Goal: Task Accomplishment & Management: Manage account settings

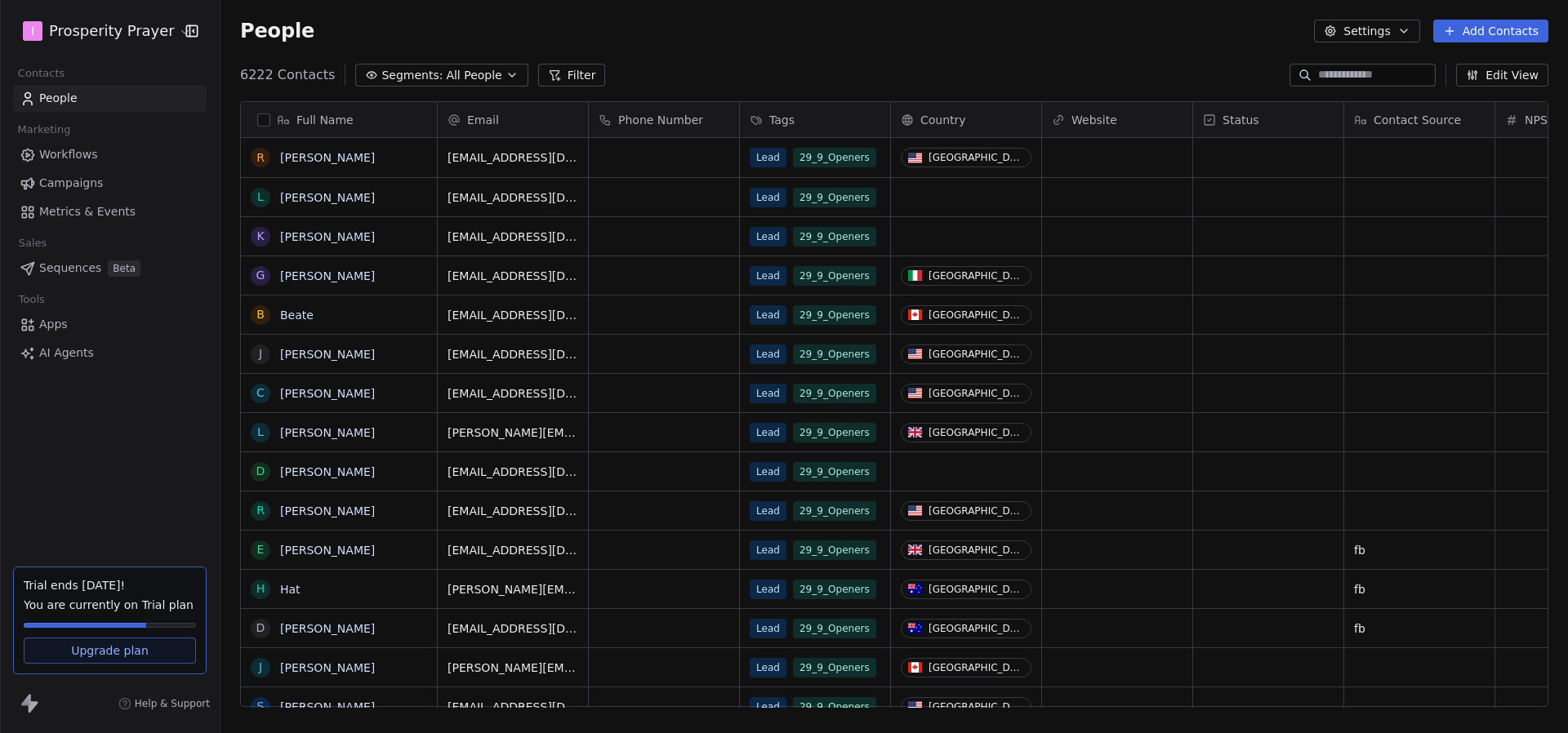
click at [101, 150] on link "Workflows" at bounding box center [110, 155] width 194 height 27
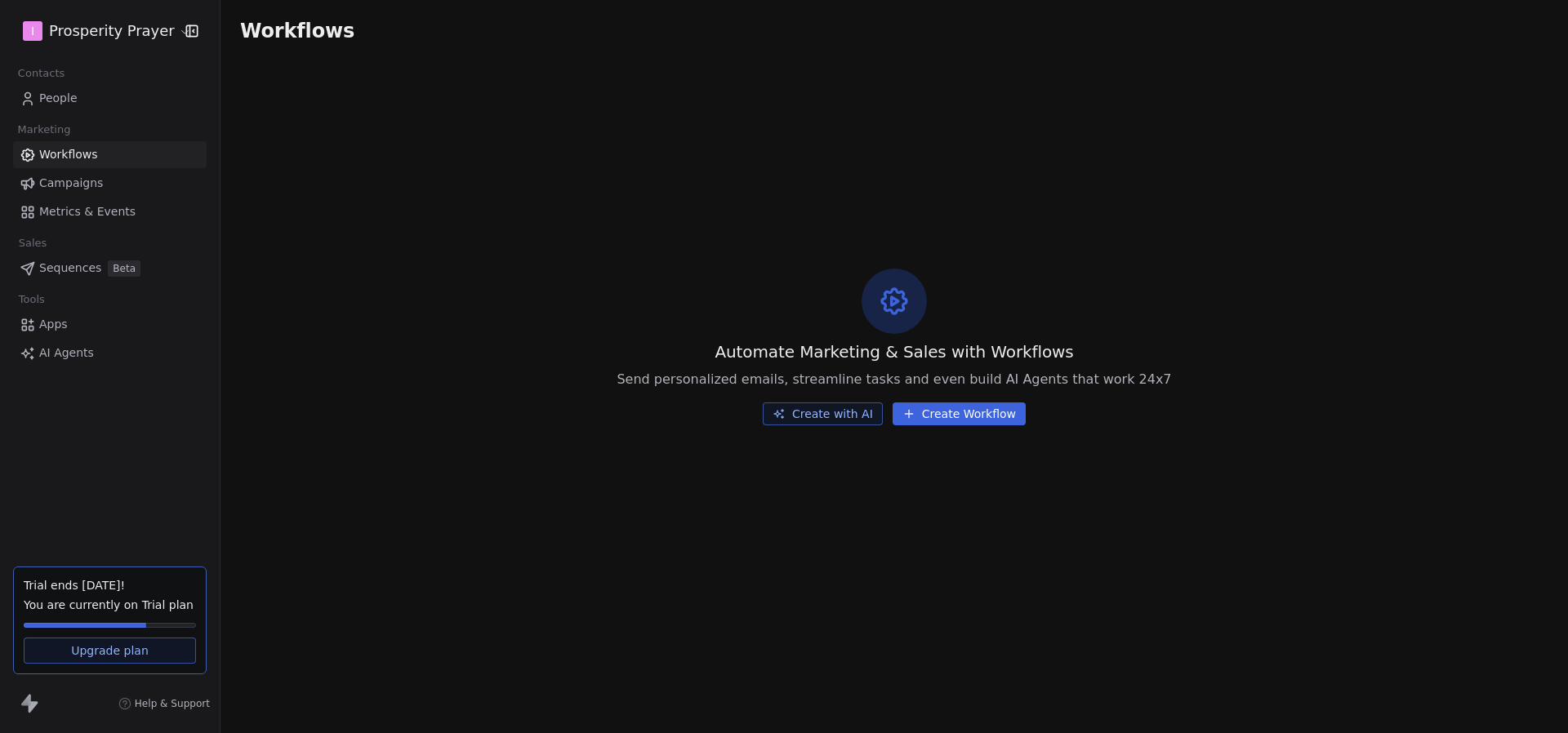
click at [88, 175] on span "Campaigns" at bounding box center [72, 183] width 64 height 17
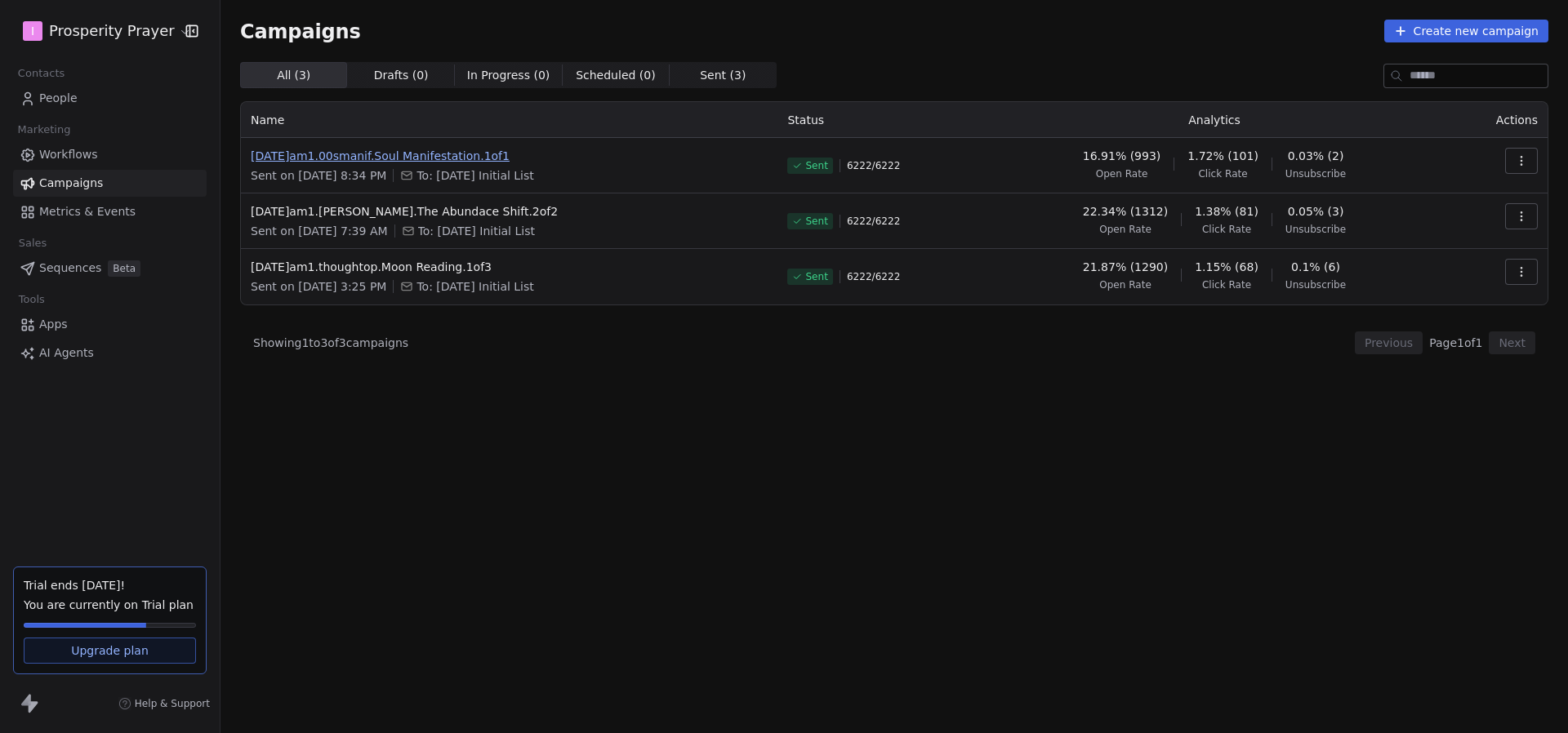
click at [374, 151] on span "2025.10.06.am1.00smanif.Soul Manifestation.1of1" at bounding box center [509, 156] width 517 height 16
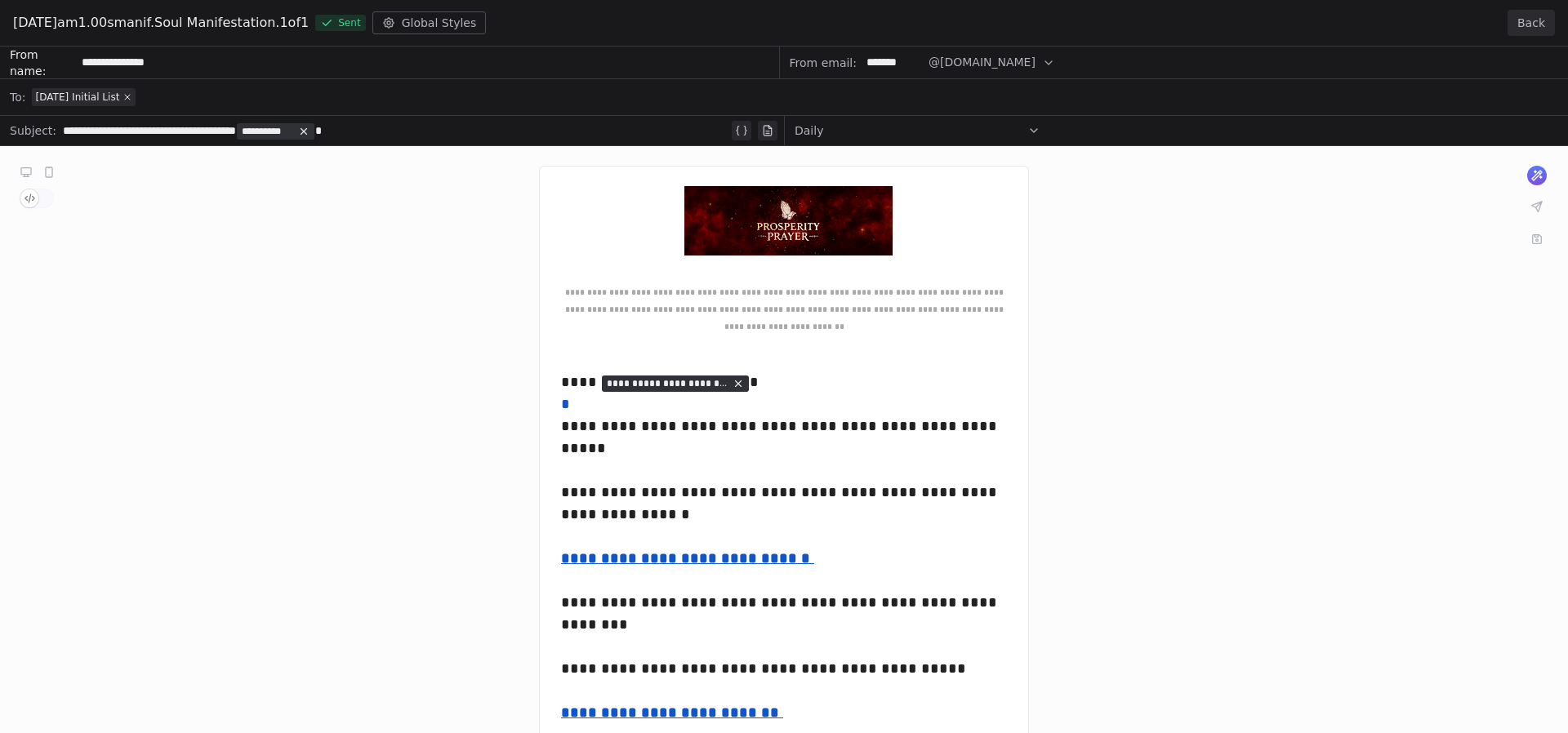
click at [1535, 21] on button "Back" at bounding box center [1531, 23] width 47 height 26
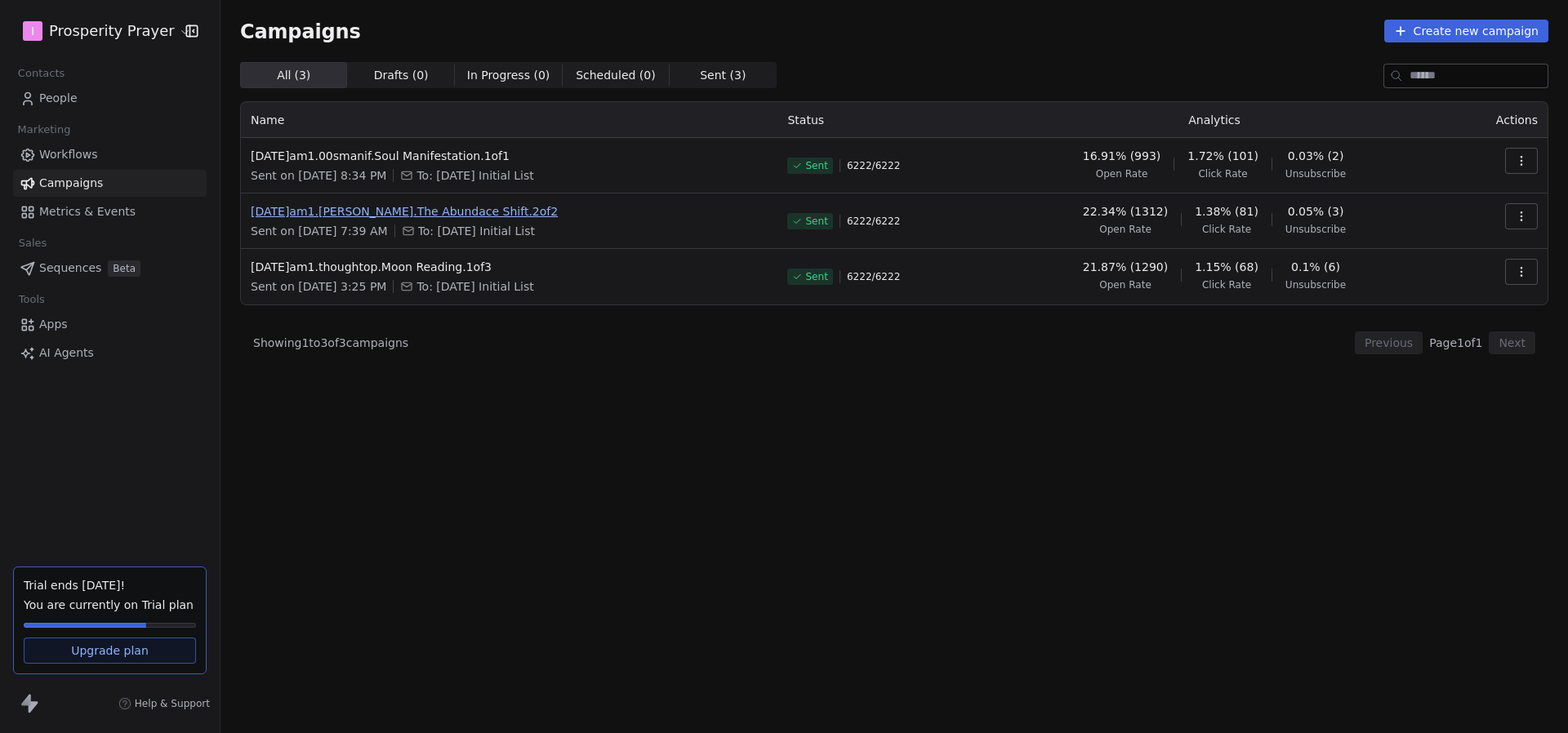
click at [520, 218] on span "2025.10.04.am1.Peter Sage.The Abundace Shift.2of2" at bounding box center [509, 210] width 517 height 16
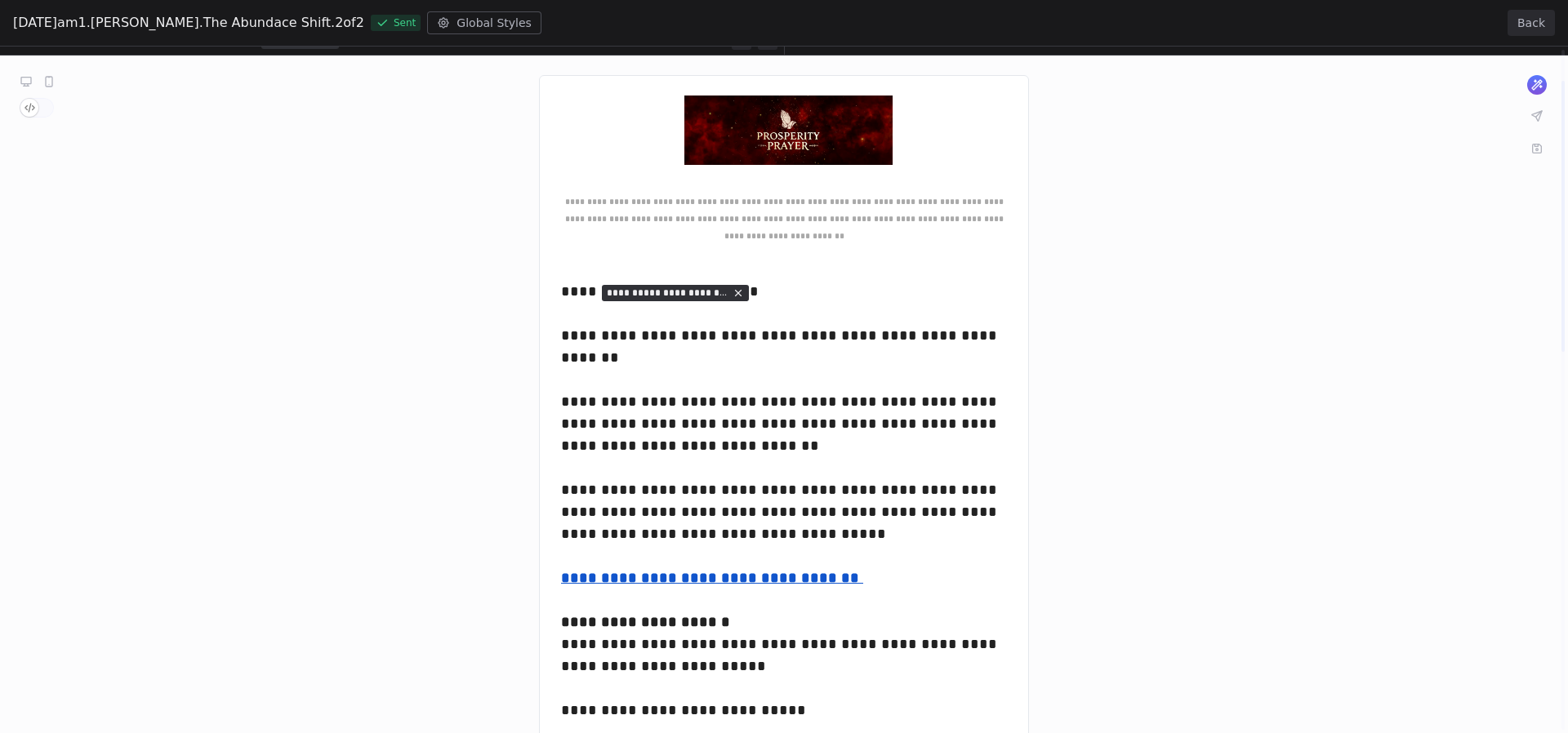
scroll to position [43, 0]
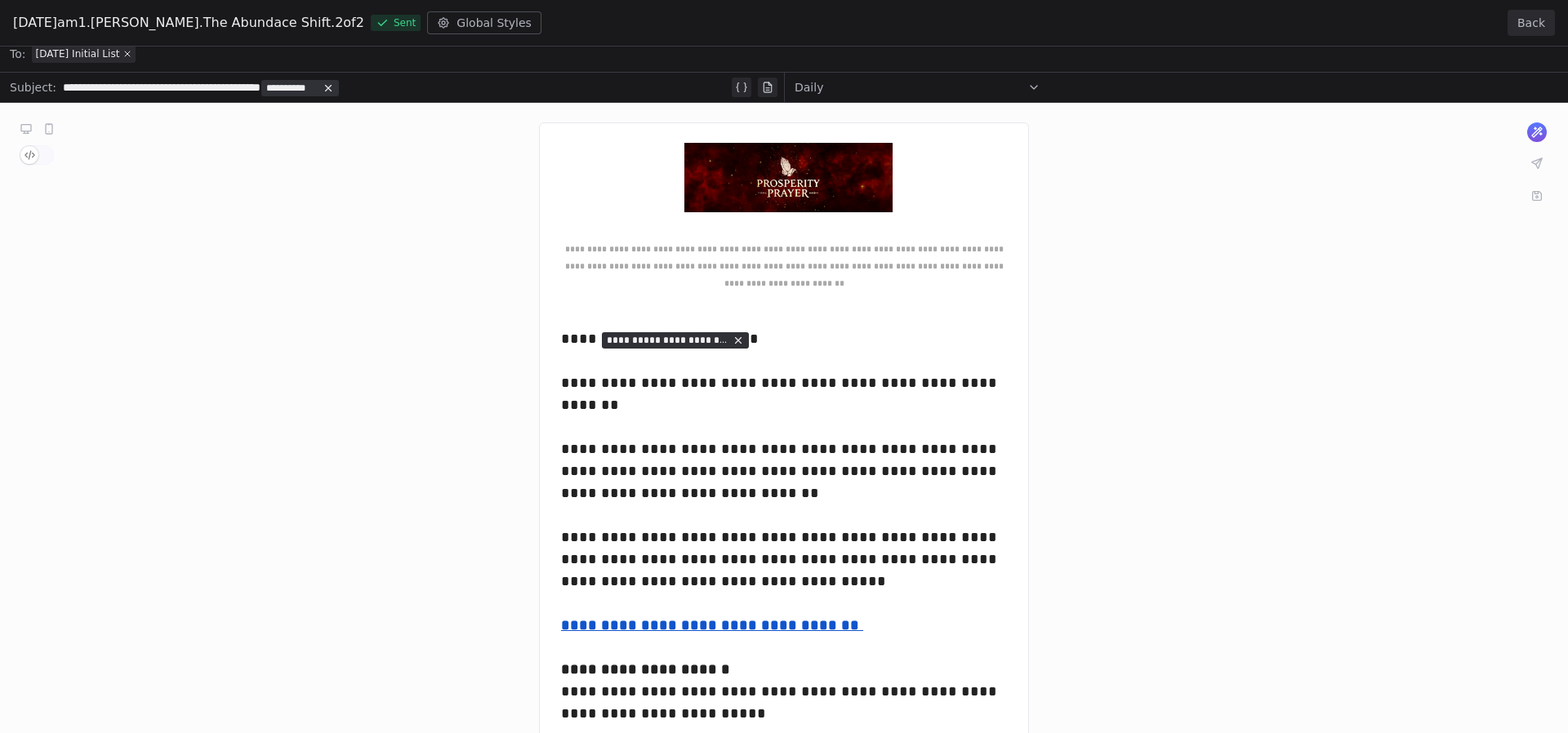
click at [1543, 20] on button "Back" at bounding box center [1531, 23] width 47 height 26
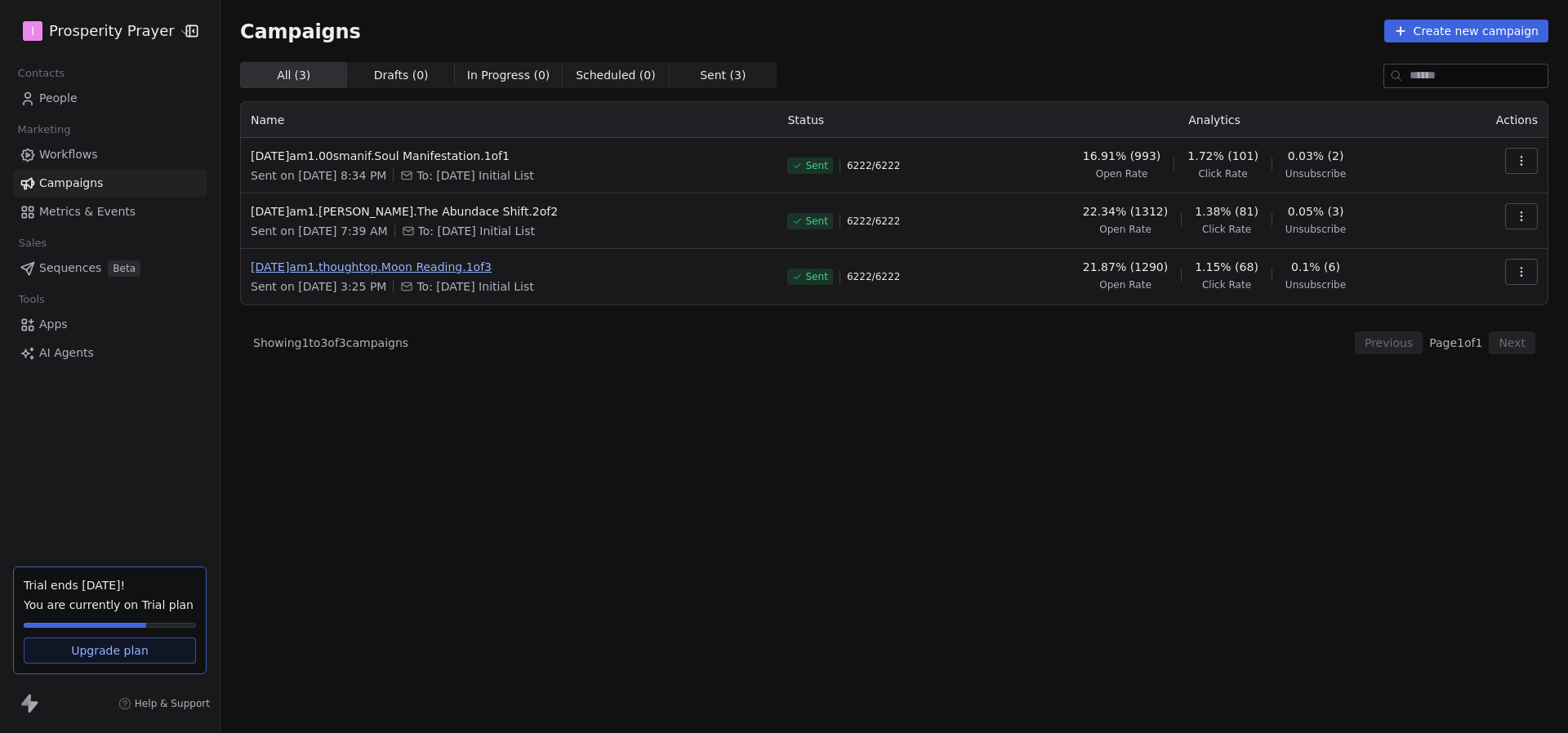
click at [444, 263] on span "2025.10.01.am1.thoughtop.Moon Reading.1of3" at bounding box center [509, 266] width 517 height 16
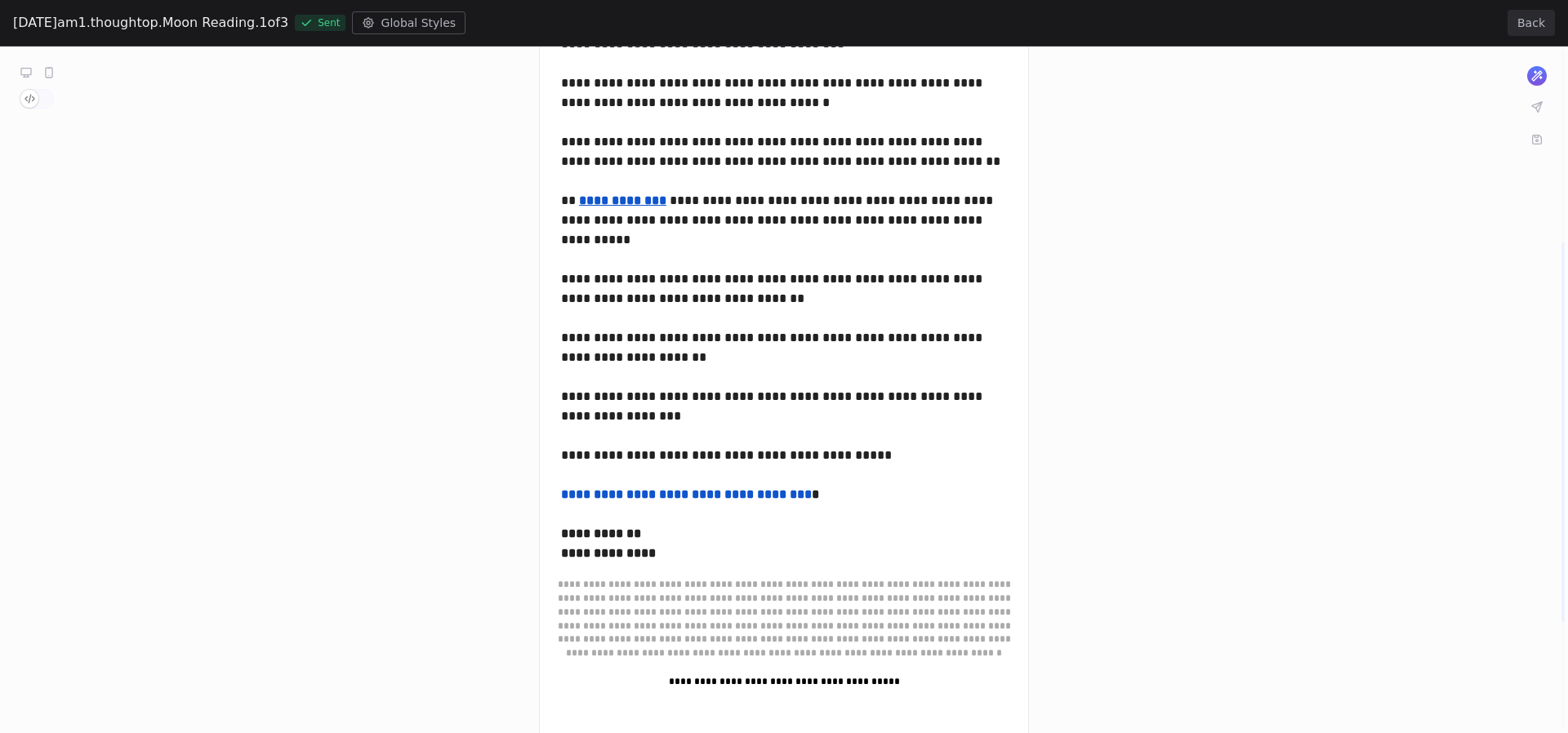
scroll to position [348, 0]
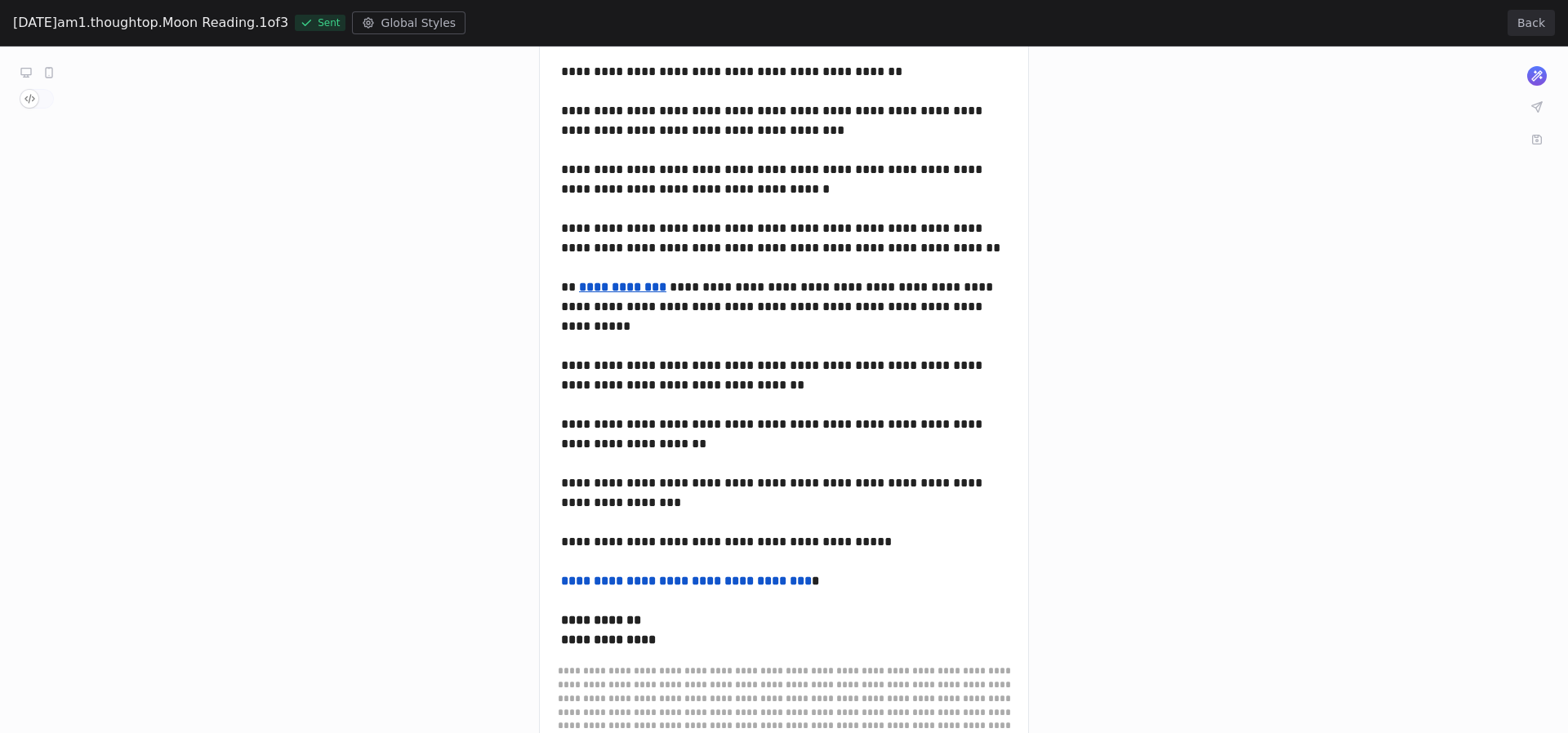
click at [621, 270] on div "**********" at bounding box center [784, 304] width 1568 height 1212
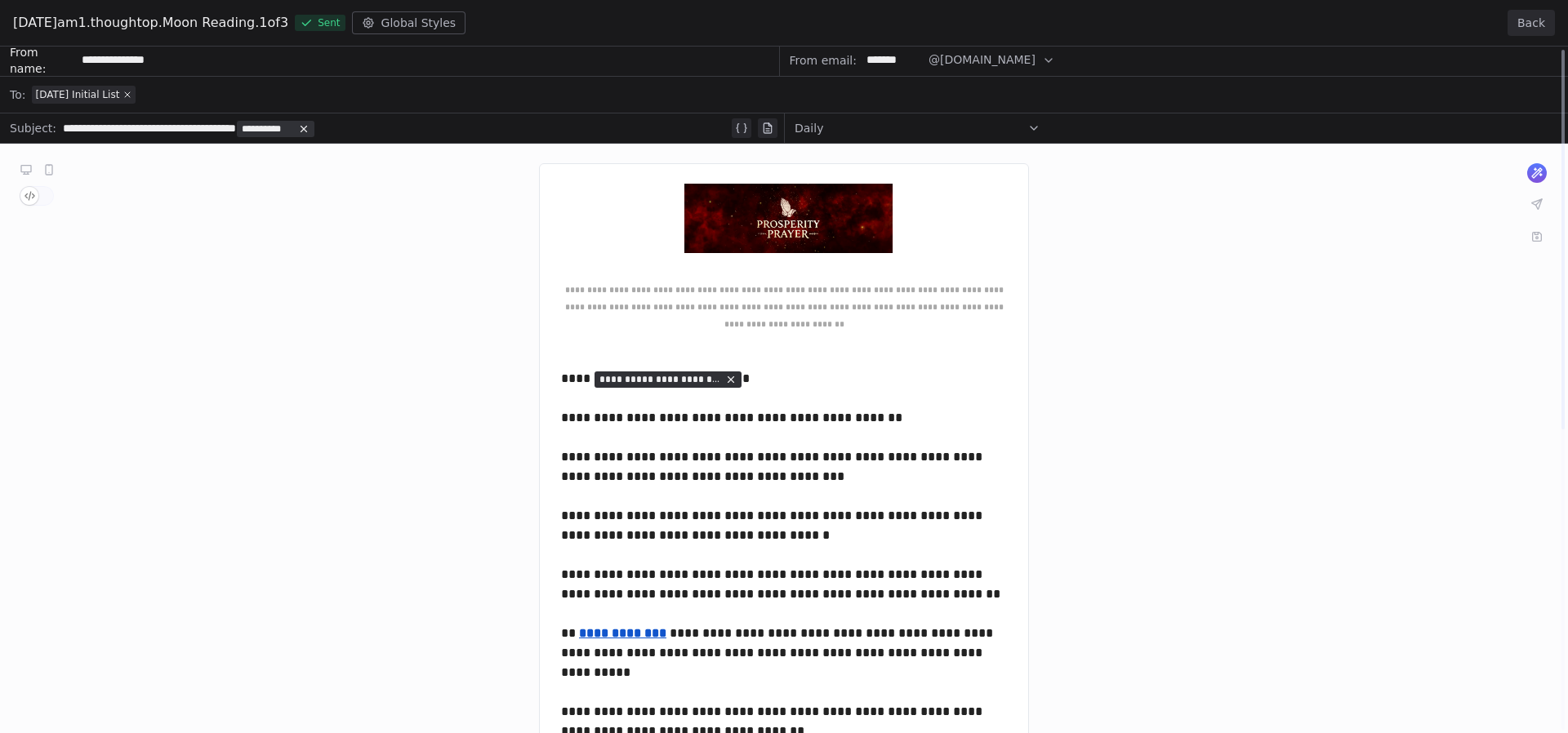
scroll to position [0, 0]
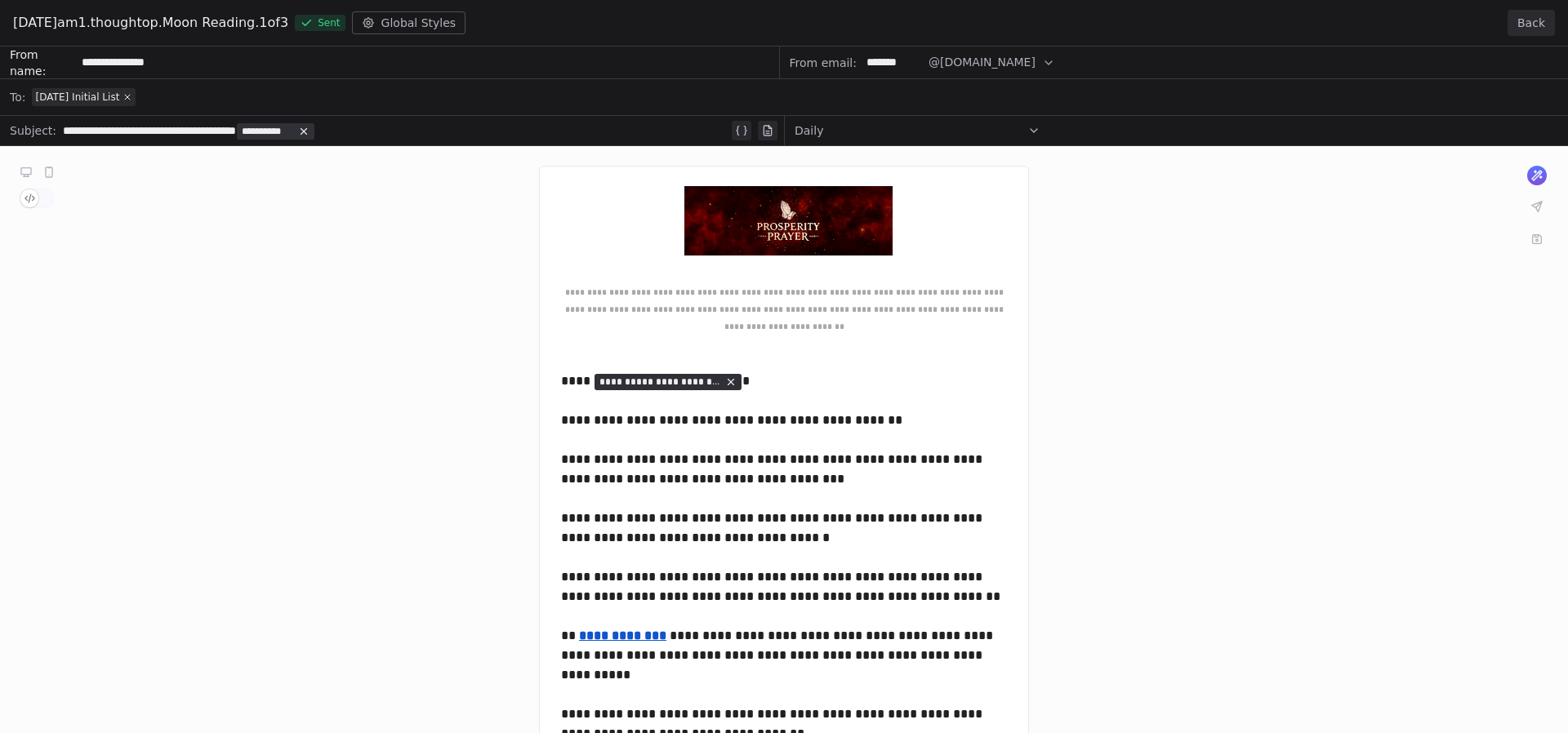
click at [1525, 27] on button "Back" at bounding box center [1531, 23] width 47 height 26
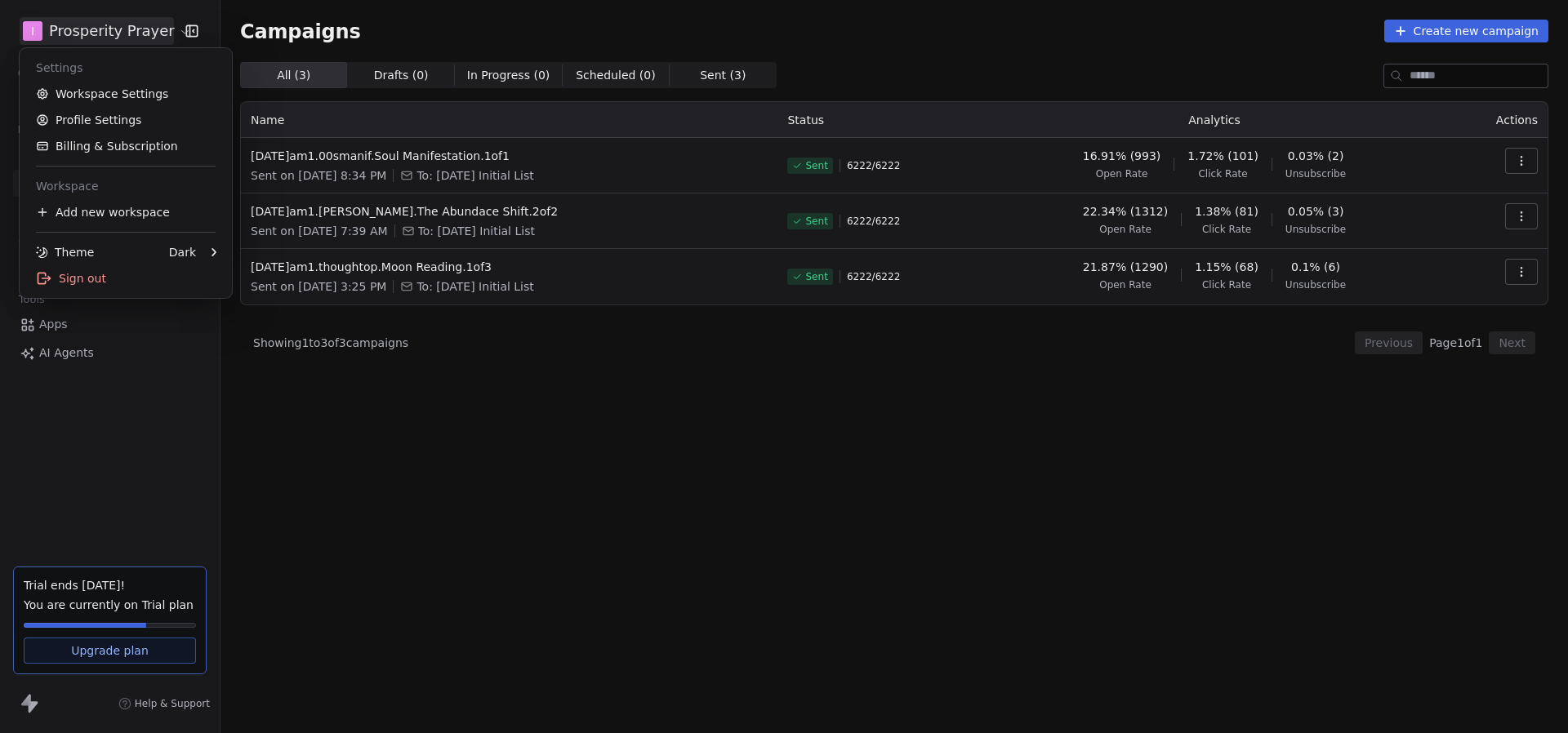
click at [128, 25] on html "I Prosperity Prayer Contacts People Marketing Workflows Campaigns Metrics & Eve…" at bounding box center [784, 366] width 1568 height 733
click at [451, 205] on html "I Prosperity Prayer Contacts People Marketing Workflows Campaigns Metrics & Eve…" at bounding box center [784, 366] width 1568 height 733
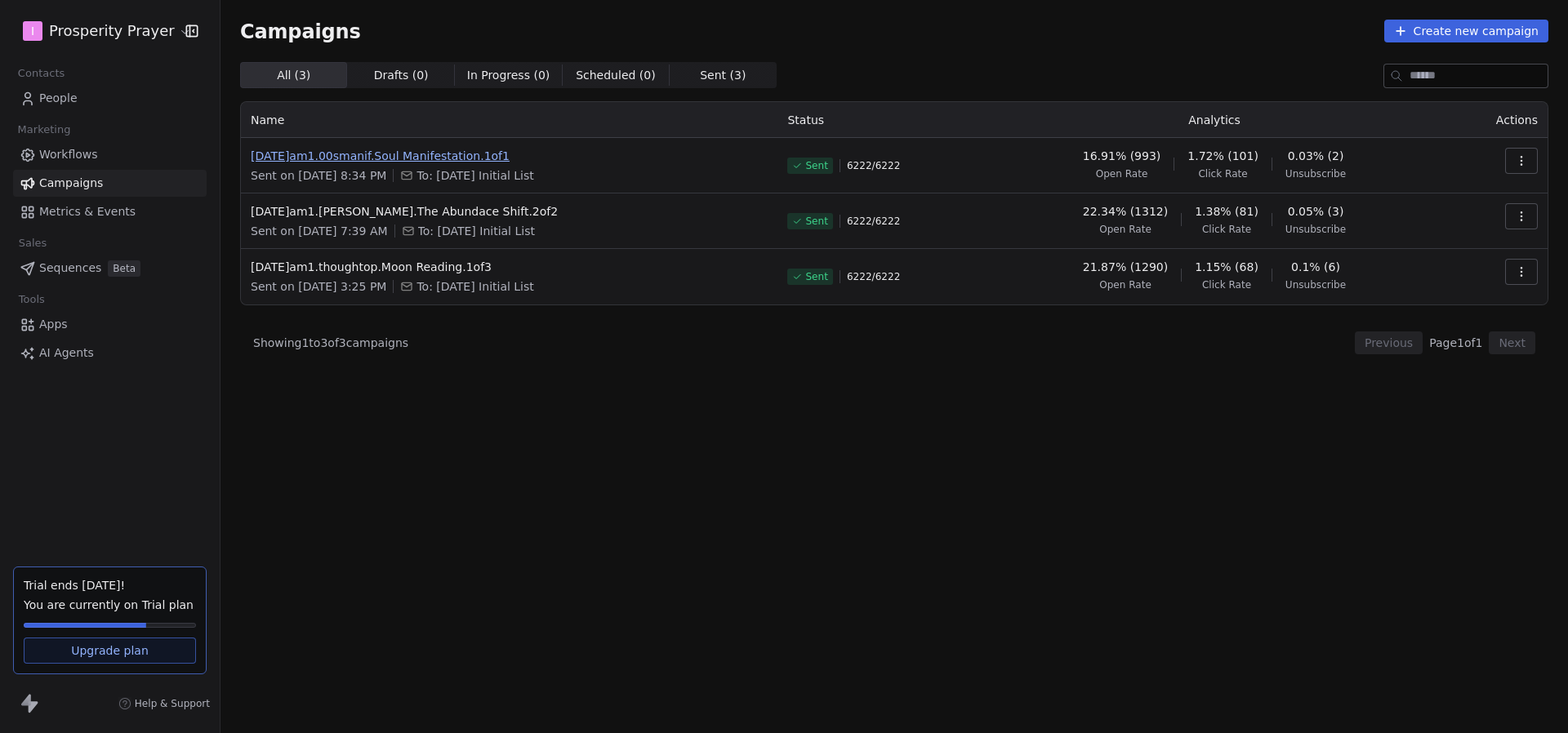
click at [403, 154] on span "2025.10.06.am1.00smanif.Soul Manifestation.1of1" at bounding box center [509, 156] width 517 height 16
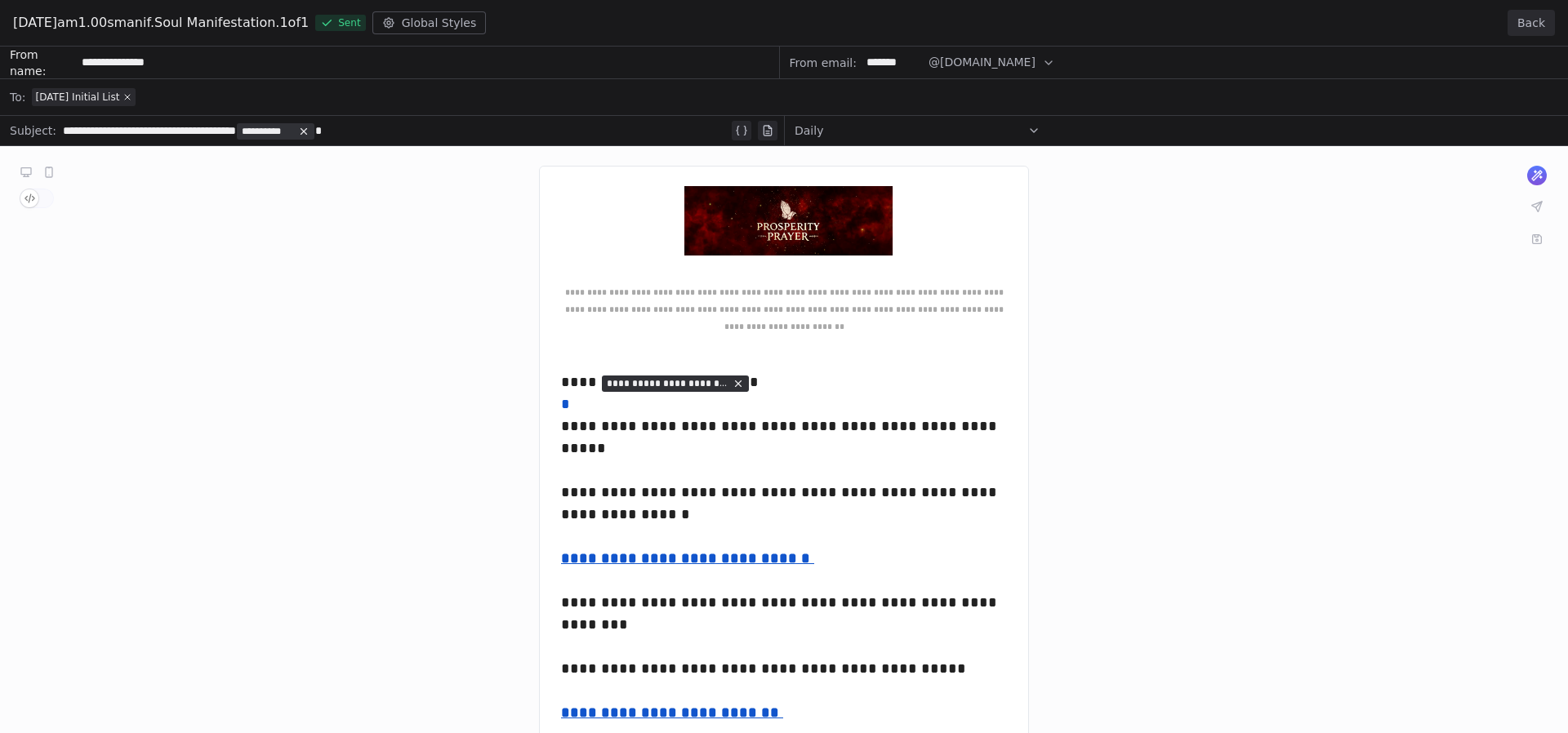
click at [989, 67] on div "**********" at bounding box center [784, 545] width 1568 height 999
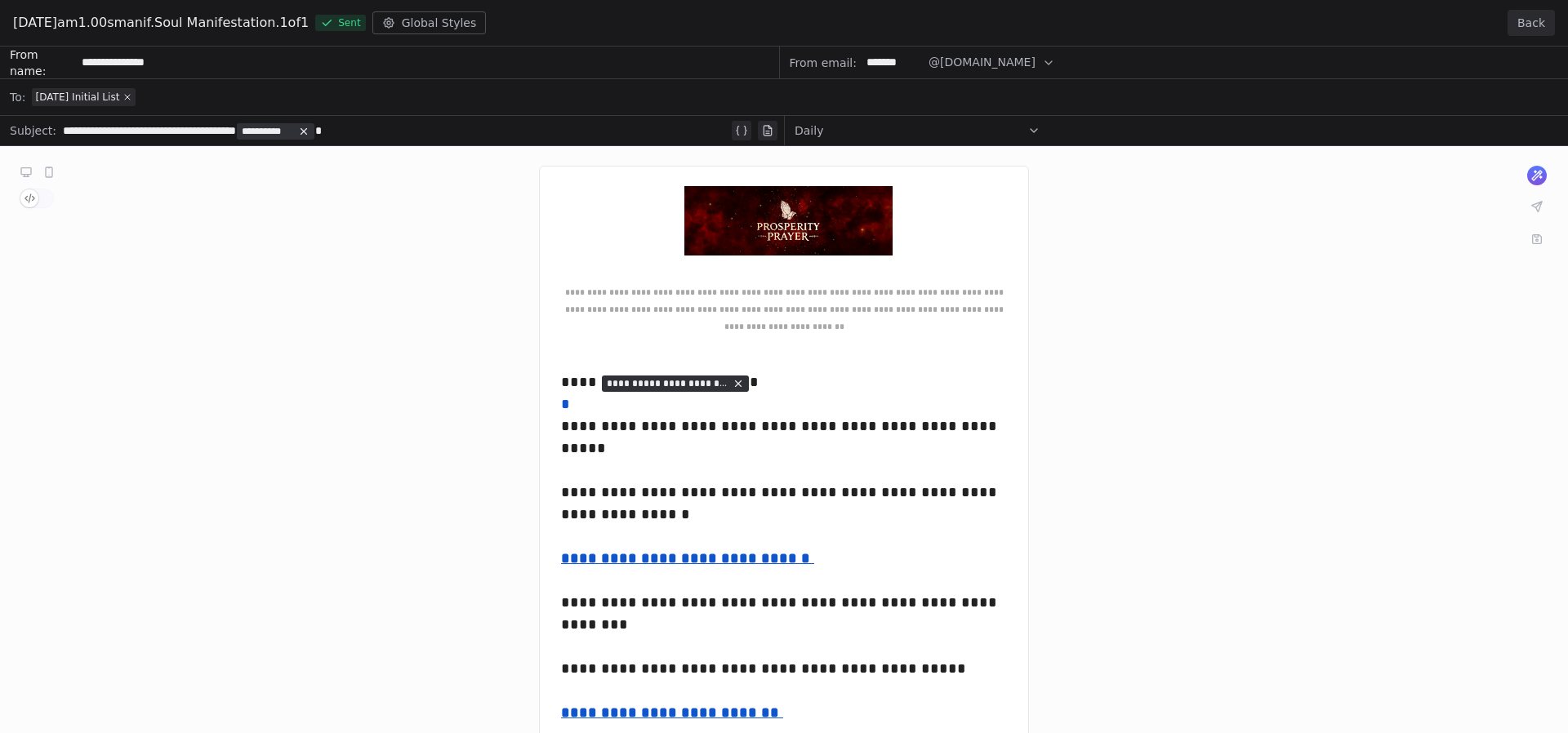
click at [1536, 38] on div "2025.10.06.am1.00smanif.Soul Manifestation.1of1 Sent Global Styles Back" at bounding box center [784, 23] width 1568 height 46
click at [1537, 29] on button "Back" at bounding box center [1531, 23] width 47 height 26
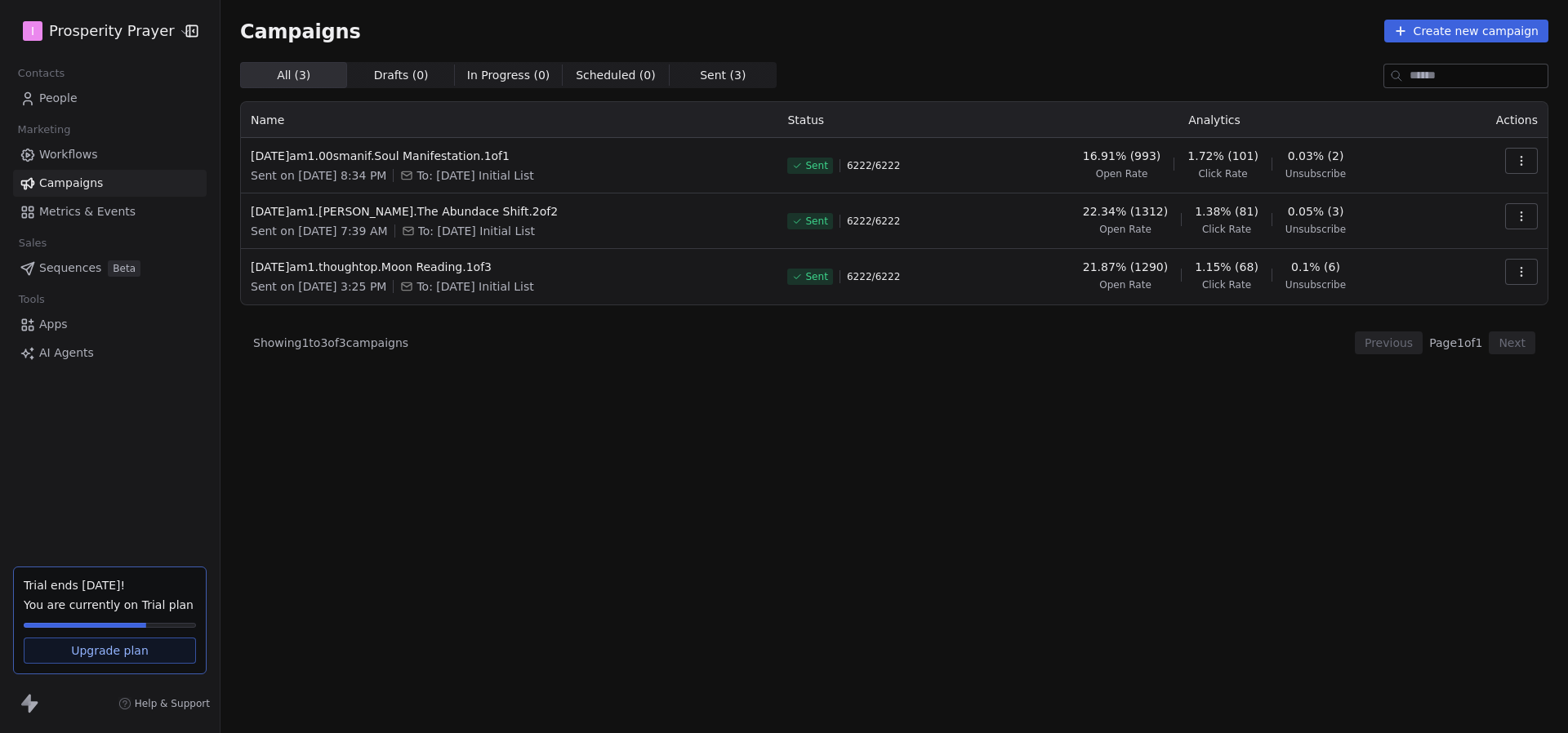
click at [712, 72] on span "Sent ( 3 )" at bounding box center [723, 76] width 45 height 17
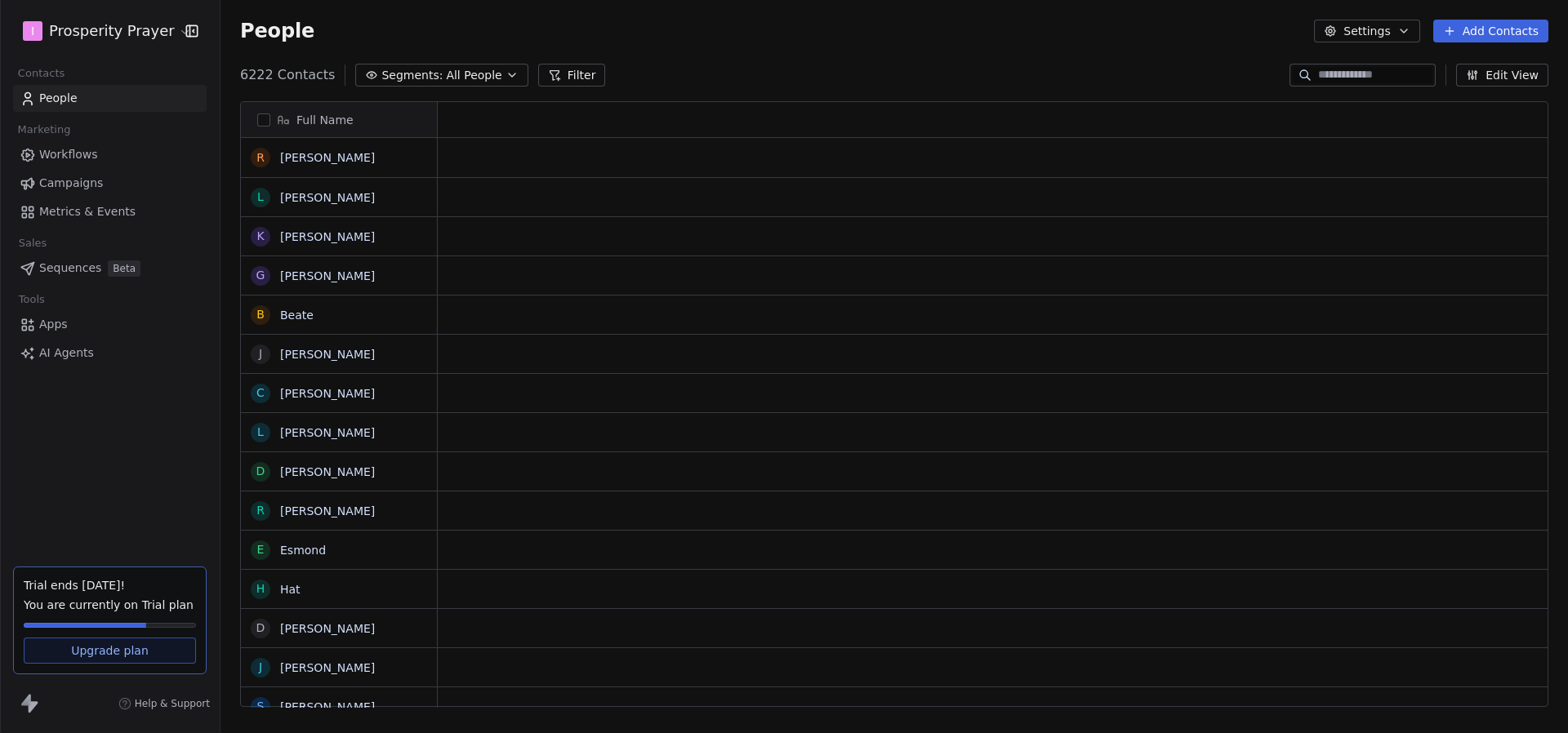
scroll to position [645, 1347]
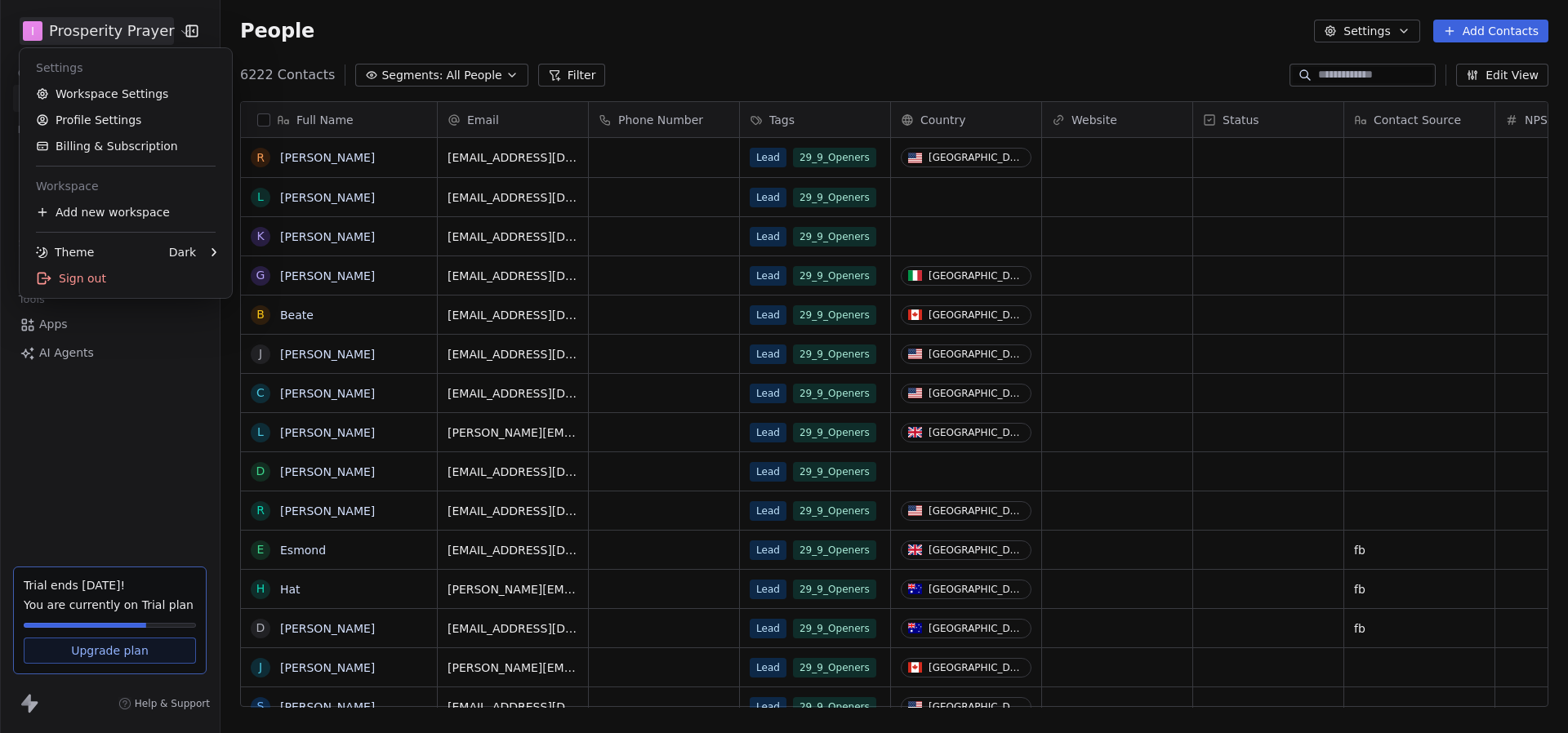
click at [133, 28] on html "I Prosperity Prayer Contacts People Marketing Workflows Campaigns Metrics & Eve…" at bounding box center [784, 366] width 1568 height 733
click at [131, 89] on link "Workspace Settings" at bounding box center [125, 93] width 200 height 26
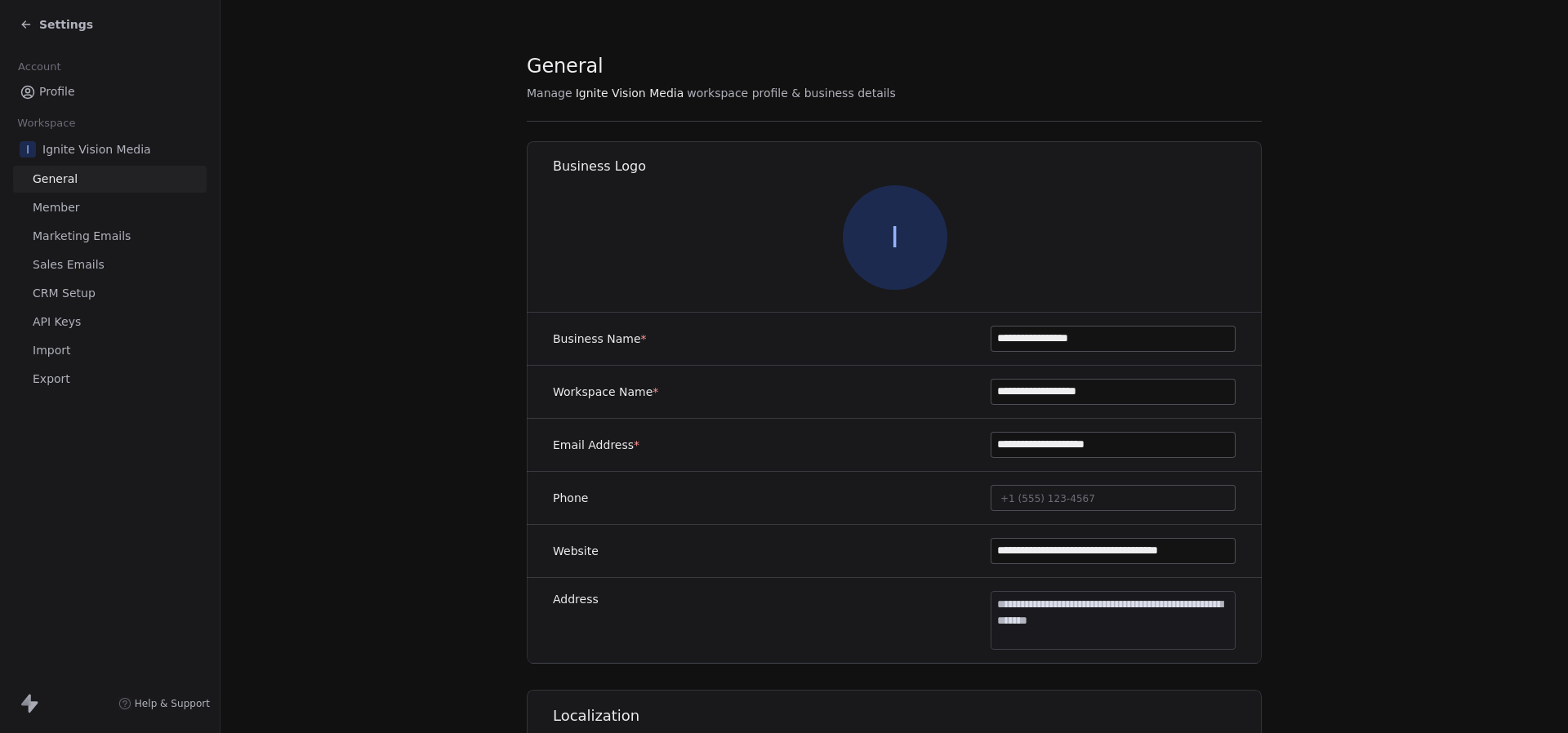
click at [74, 96] on link "Profile" at bounding box center [110, 92] width 194 height 27
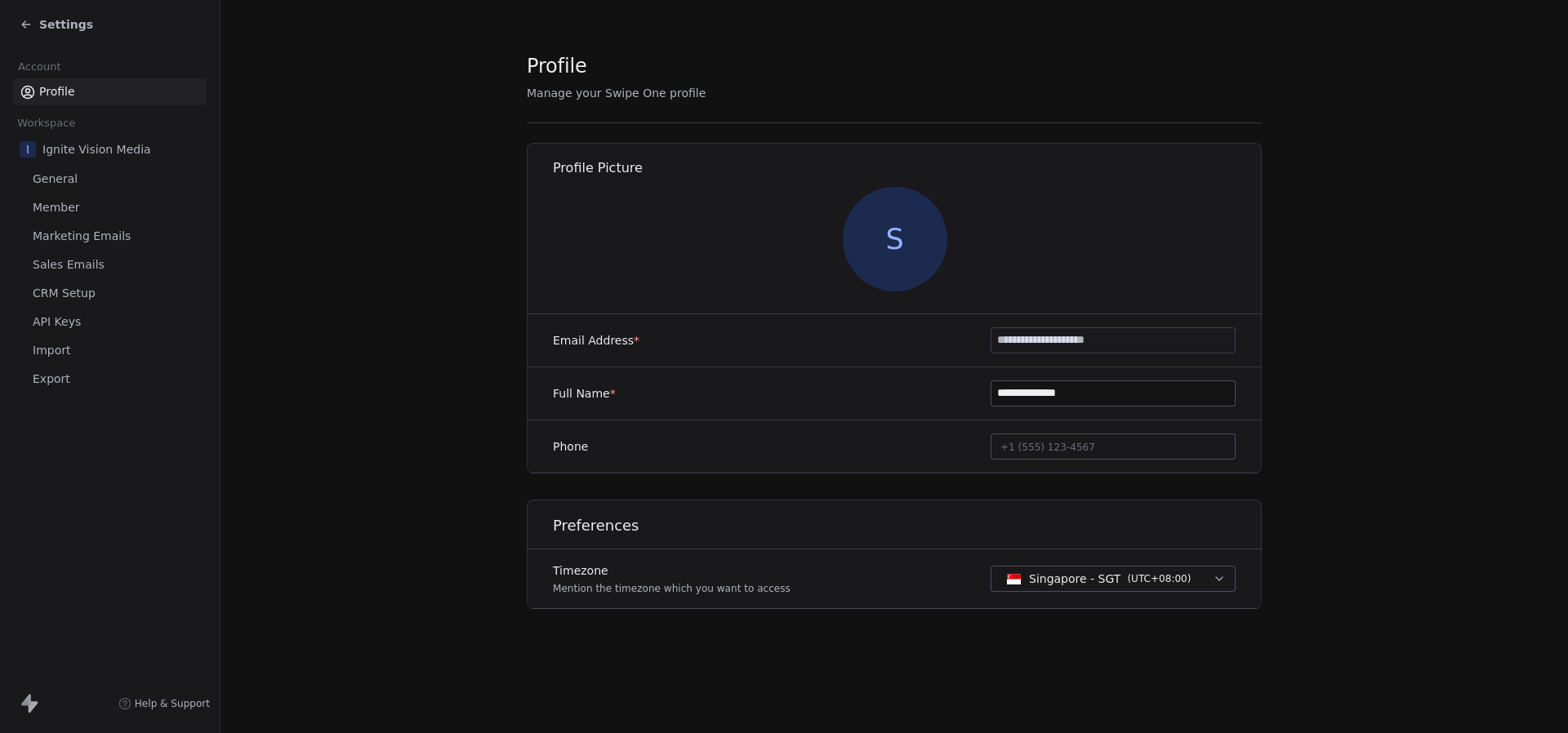
click at [114, 150] on span "Ignite Vision Media" at bounding box center [96, 149] width 109 height 16
click at [69, 176] on span "General" at bounding box center [55, 179] width 45 height 17
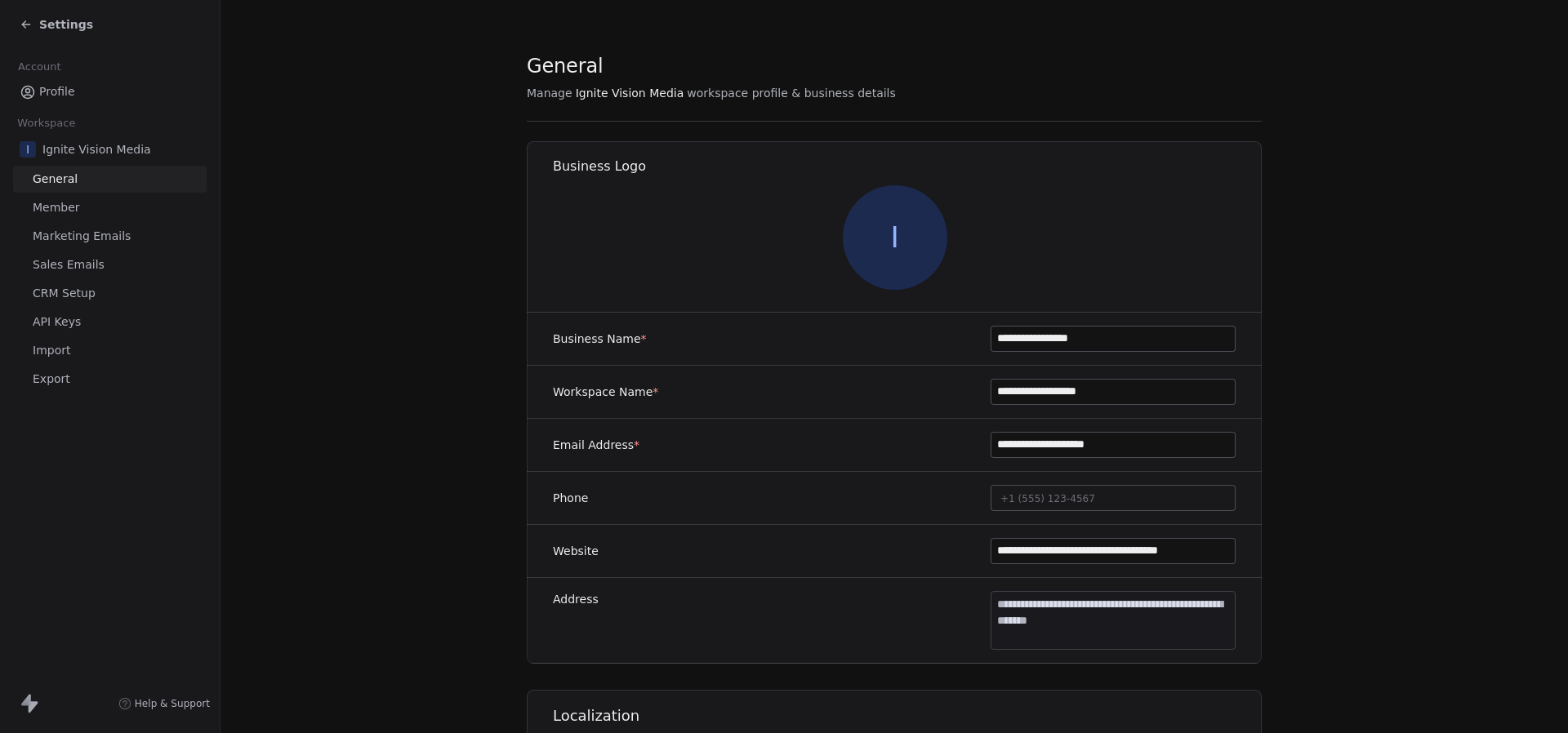
click at [94, 147] on span "Ignite Vision Media" at bounding box center [96, 149] width 109 height 16
click at [60, 96] on span "Profile" at bounding box center [57, 92] width 36 height 17
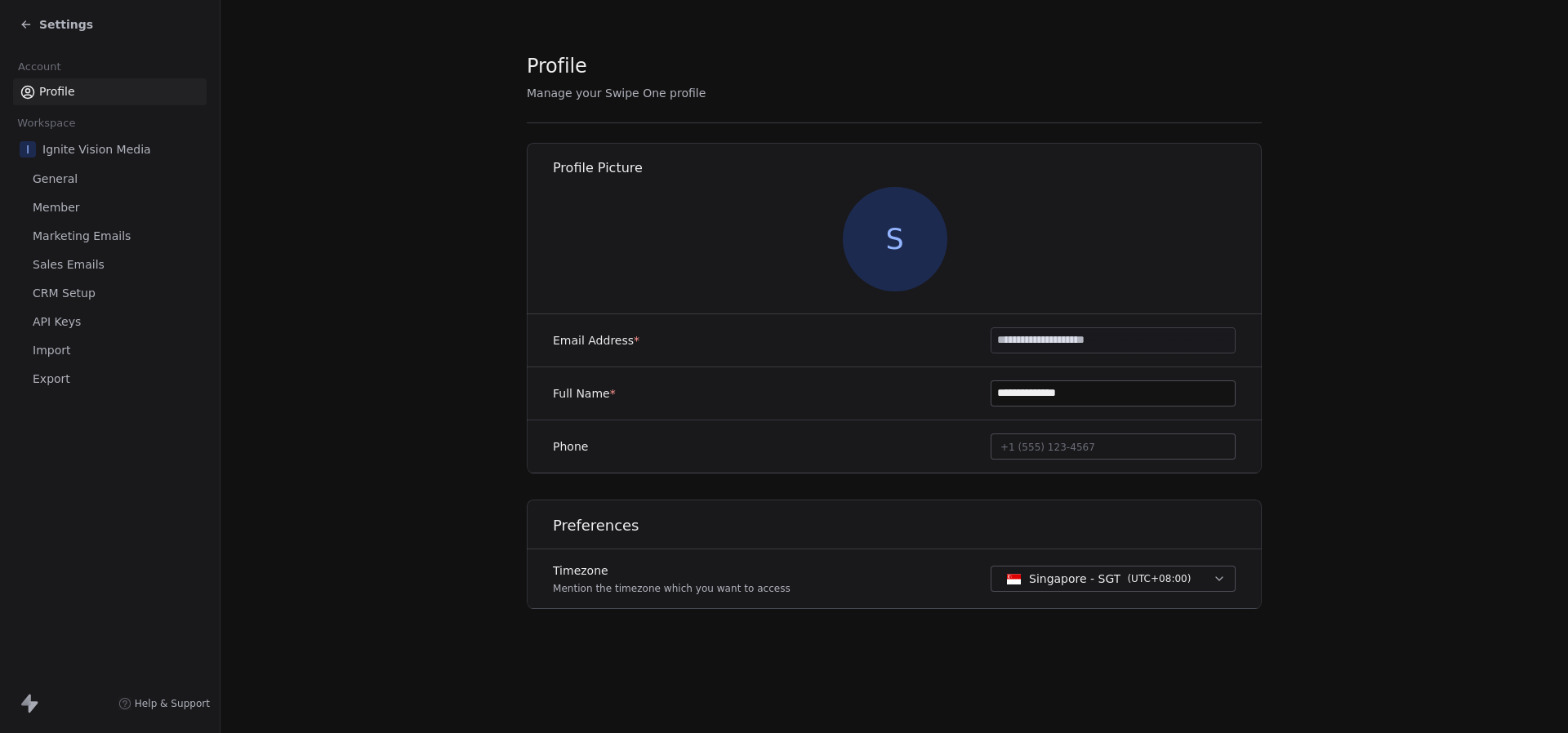
click at [51, 152] on span "Ignite Vision Media" at bounding box center [96, 149] width 109 height 16
click at [50, 24] on span "Settings" at bounding box center [67, 24] width 54 height 16
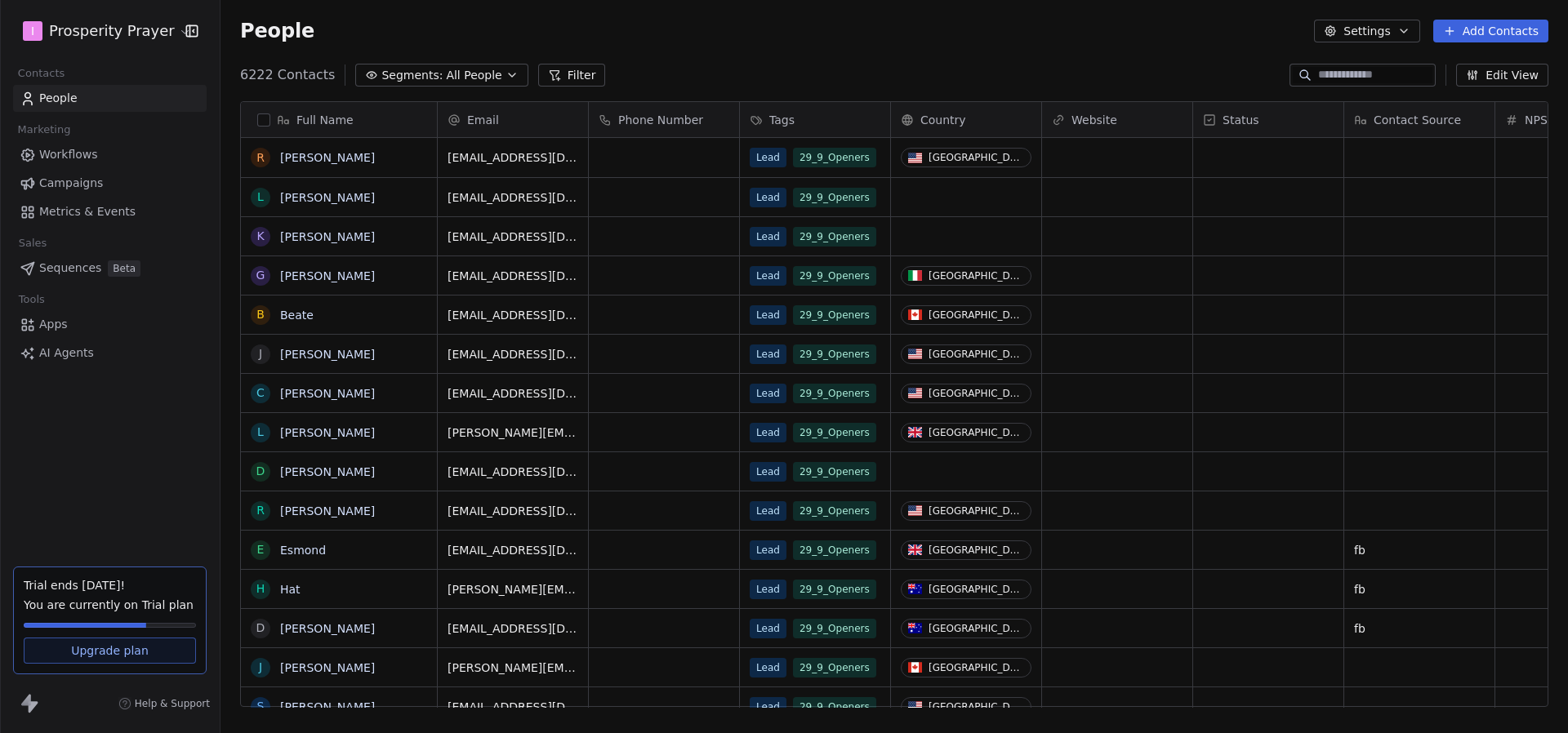
scroll to position [645, 1347]
click at [64, 19] on html "I Prosperity Prayer Contacts People Marketing Workflows Campaigns Metrics & Eve…" at bounding box center [784, 366] width 1568 height 733
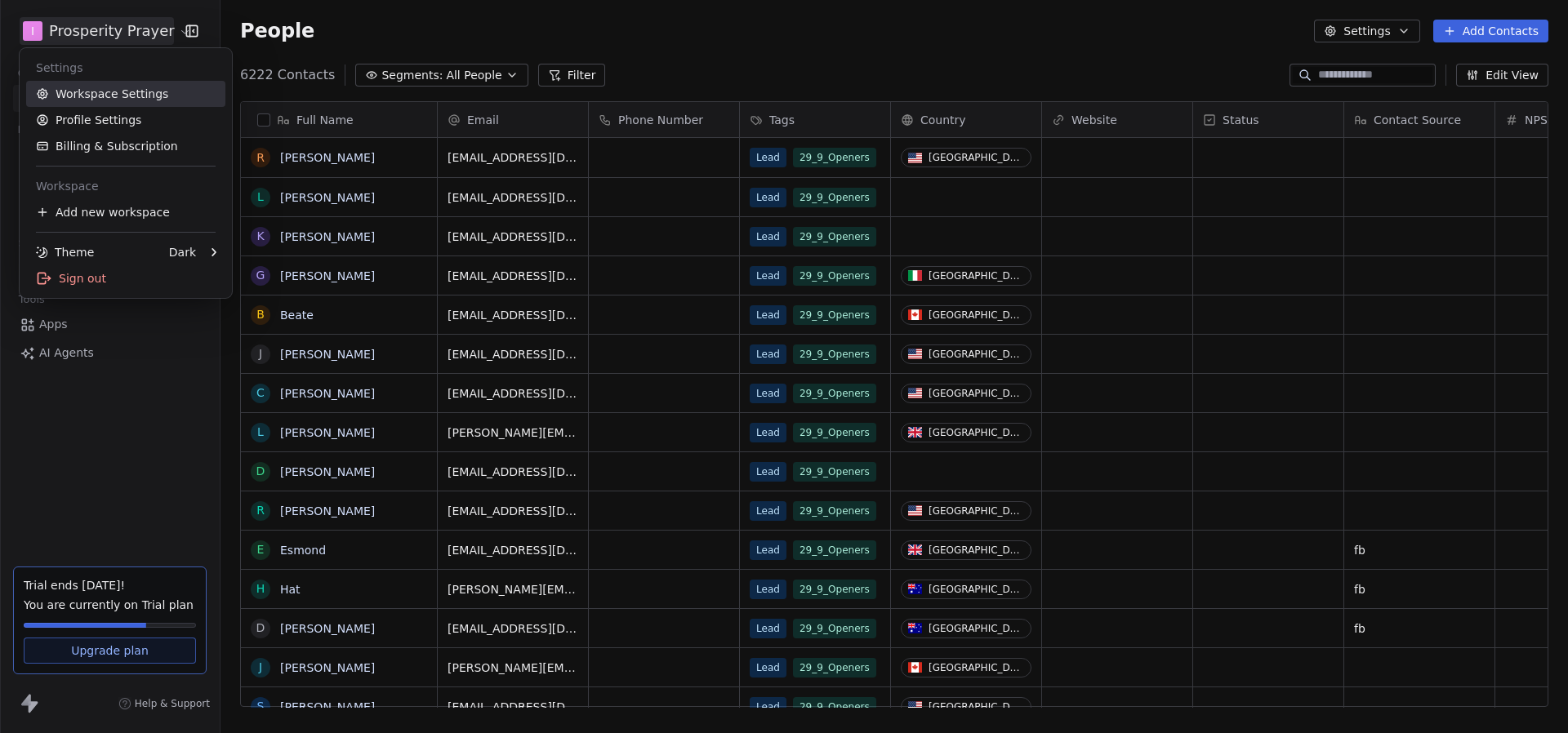
click at [161, 96] on link "Workspace Settings" at bounding box center [125, 93] width 200 height 26
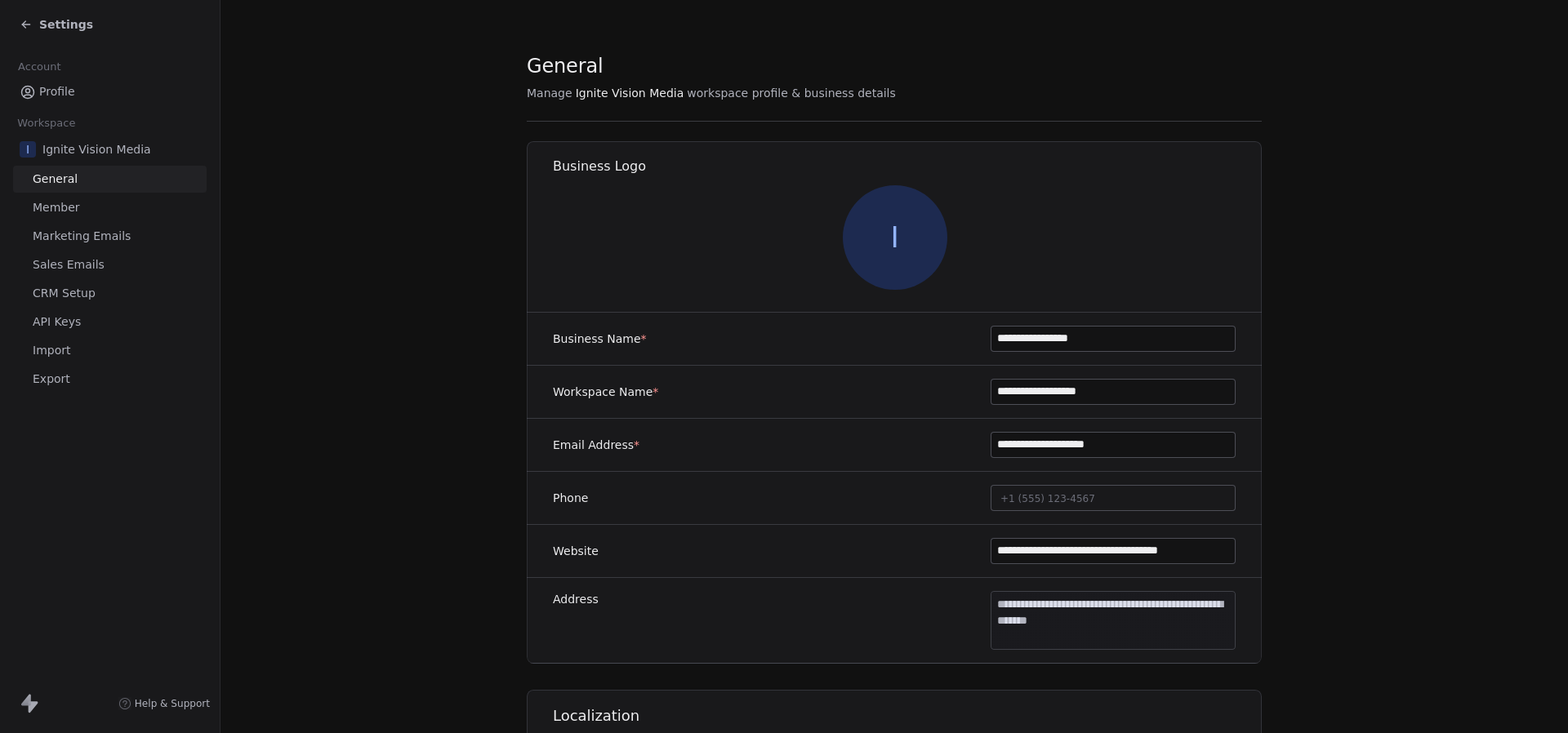
click at [51, 83] on span "Profile" at bounding box center [57, 92] width 36 height 17
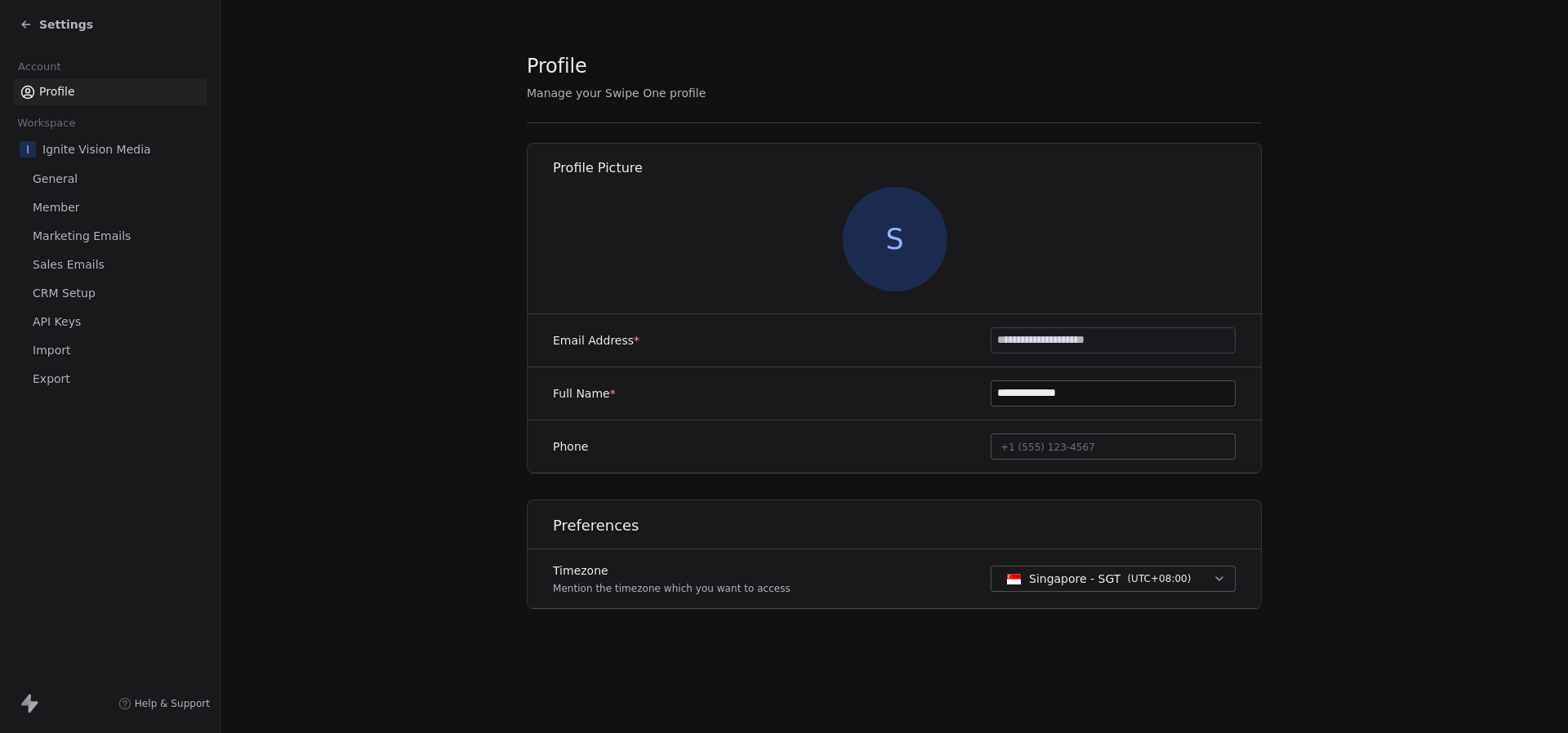
drag, startPoint x: 990, startPoint y: 347, endPoint x: 1136, endPoint y: 337, distance: 146.3
click at [1136, 337] on input "**********" at bounding box center [1112, 340] width 243 height 24
click at [49, 24] on span "Settings" at bounding box center [67, 24] width 54 height 16
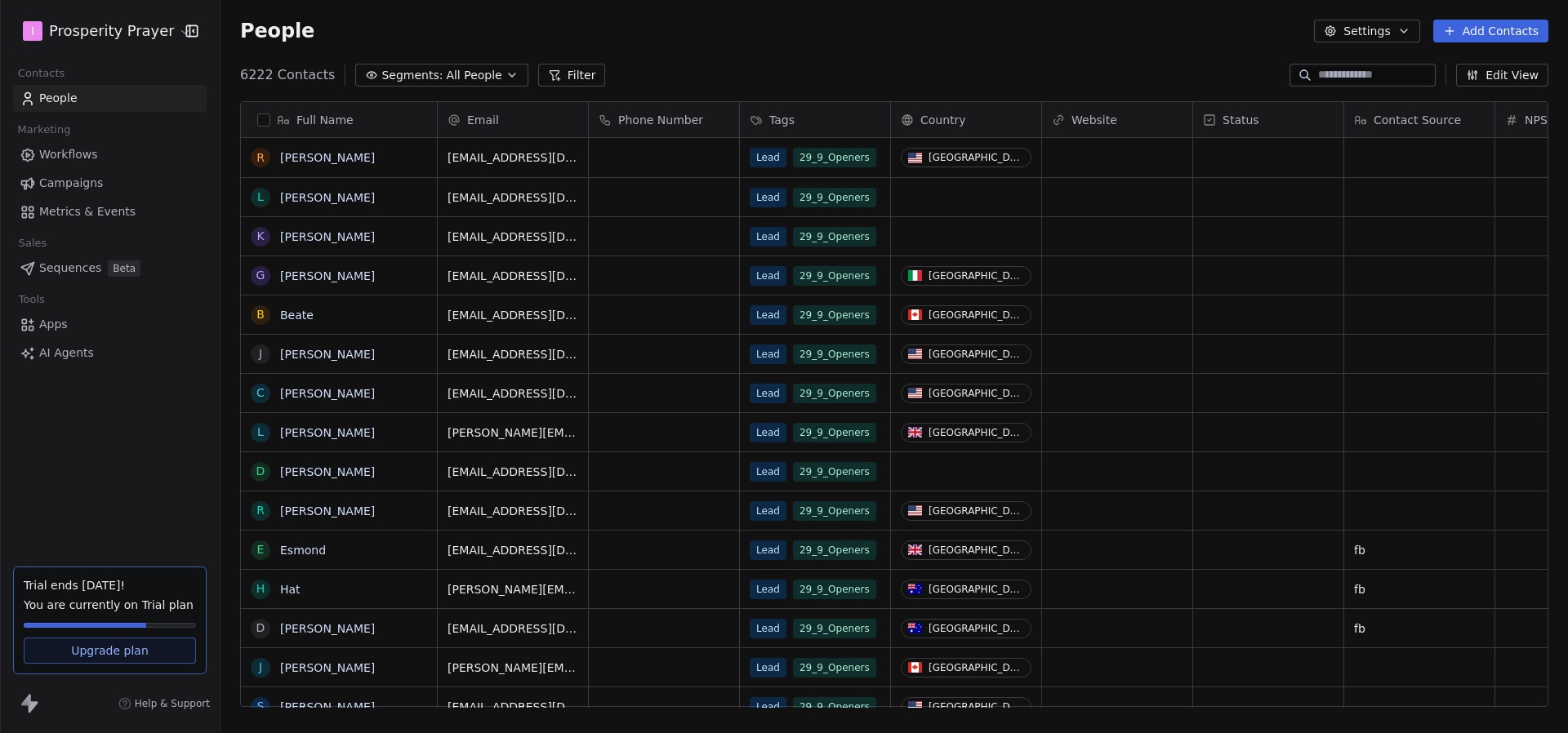
scroll to position [645, 1347]
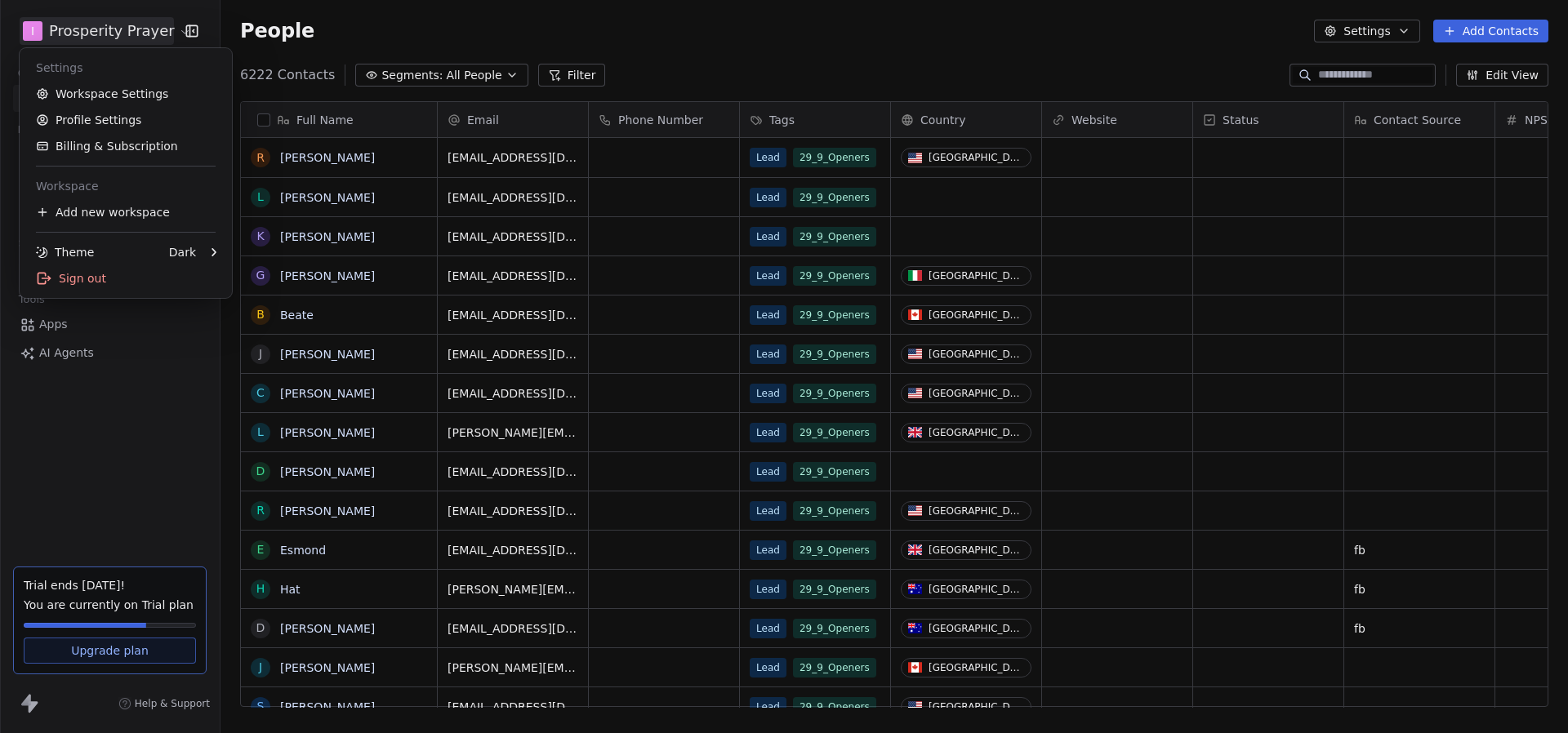
click at [106, 21] on html "I Prosperity Prayer Contacts People Marketing Workflows Campaigns Metrics & Eve…" at bounding box center [784, 366] width 1568 height 733
click at [136, 89] on link "Workspace Settings" at bounding box center [125, 93] width 200 height 26
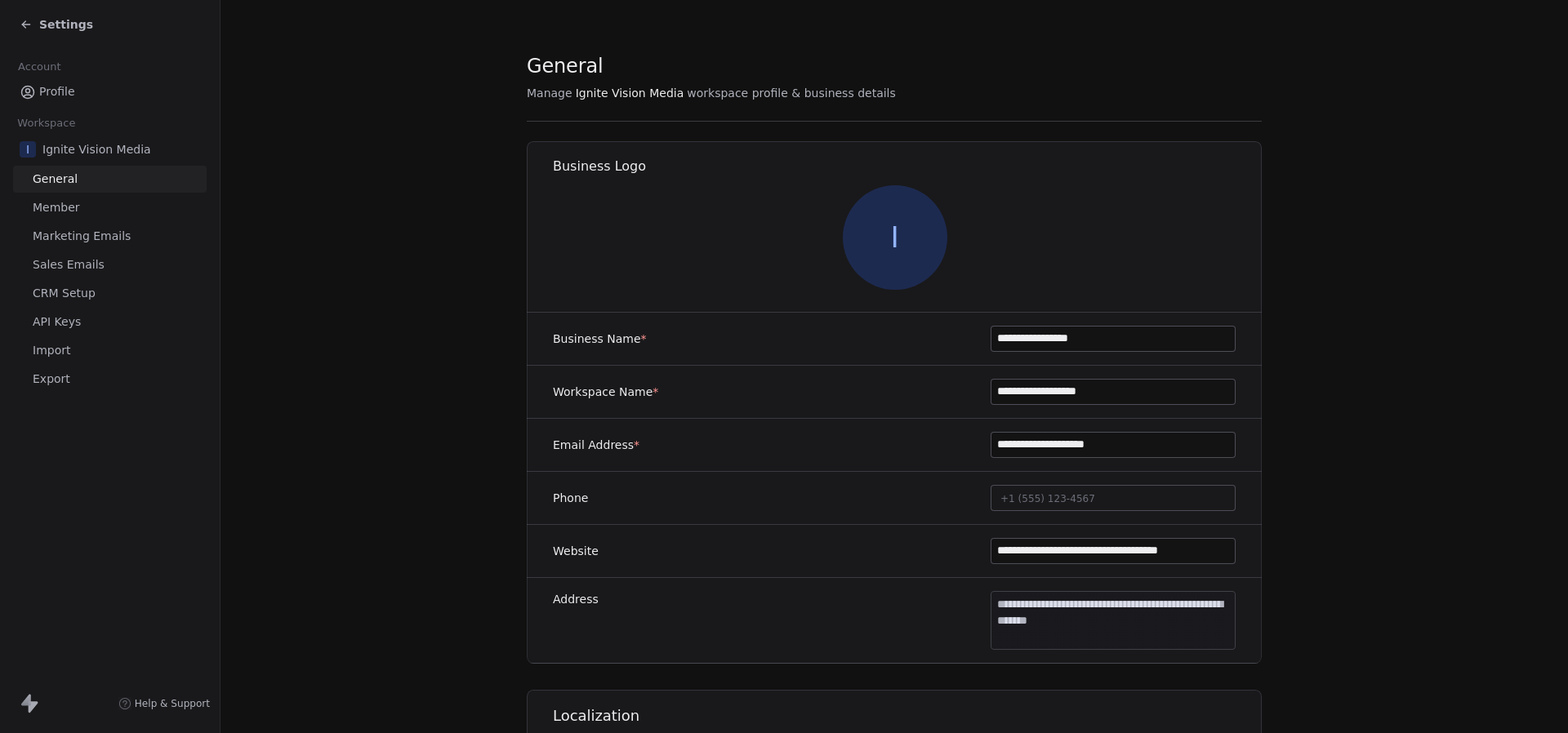
click at [64, 26] on span "Settings" at bounding box center [67, 24] width 54 height 16
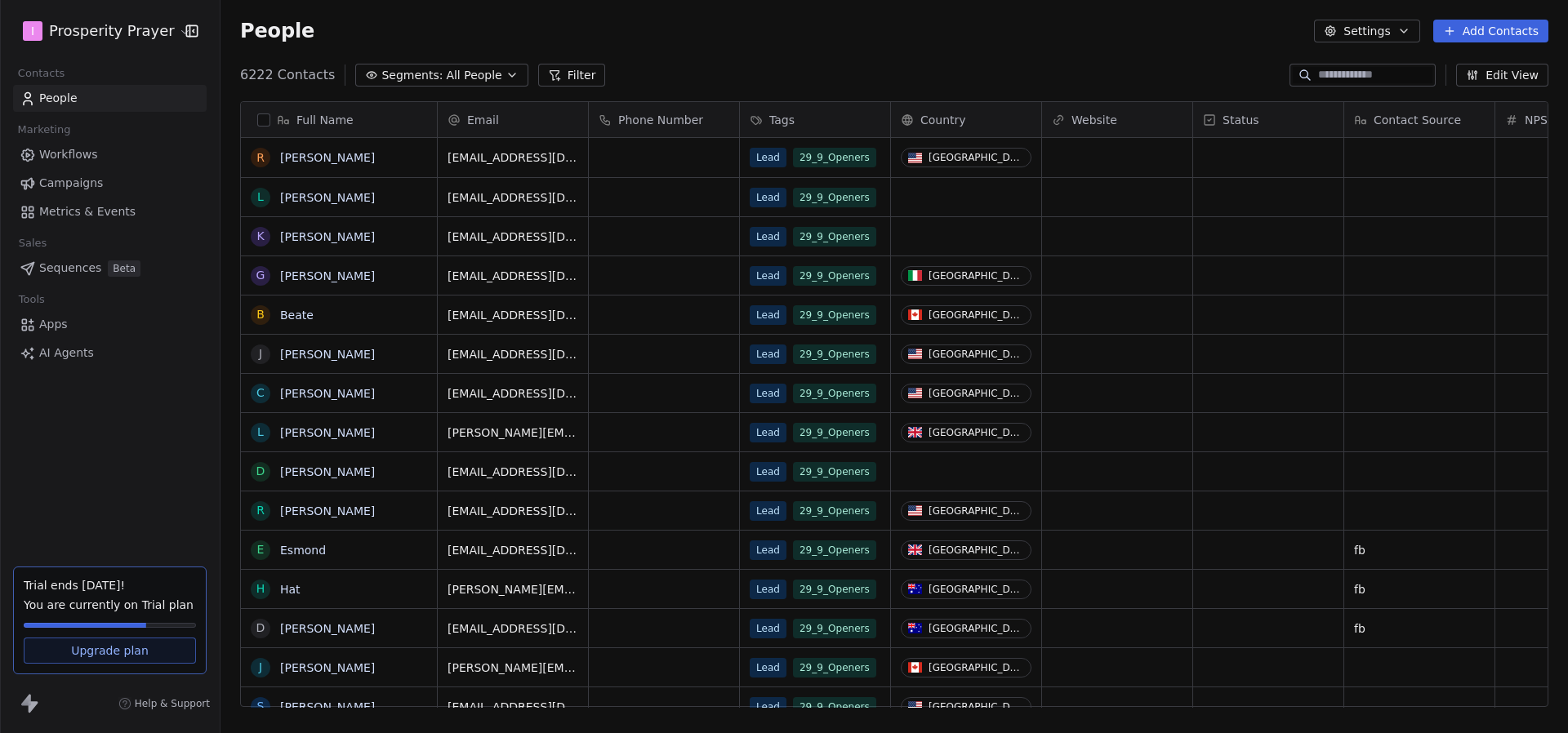
scroll to position [645, 1347]
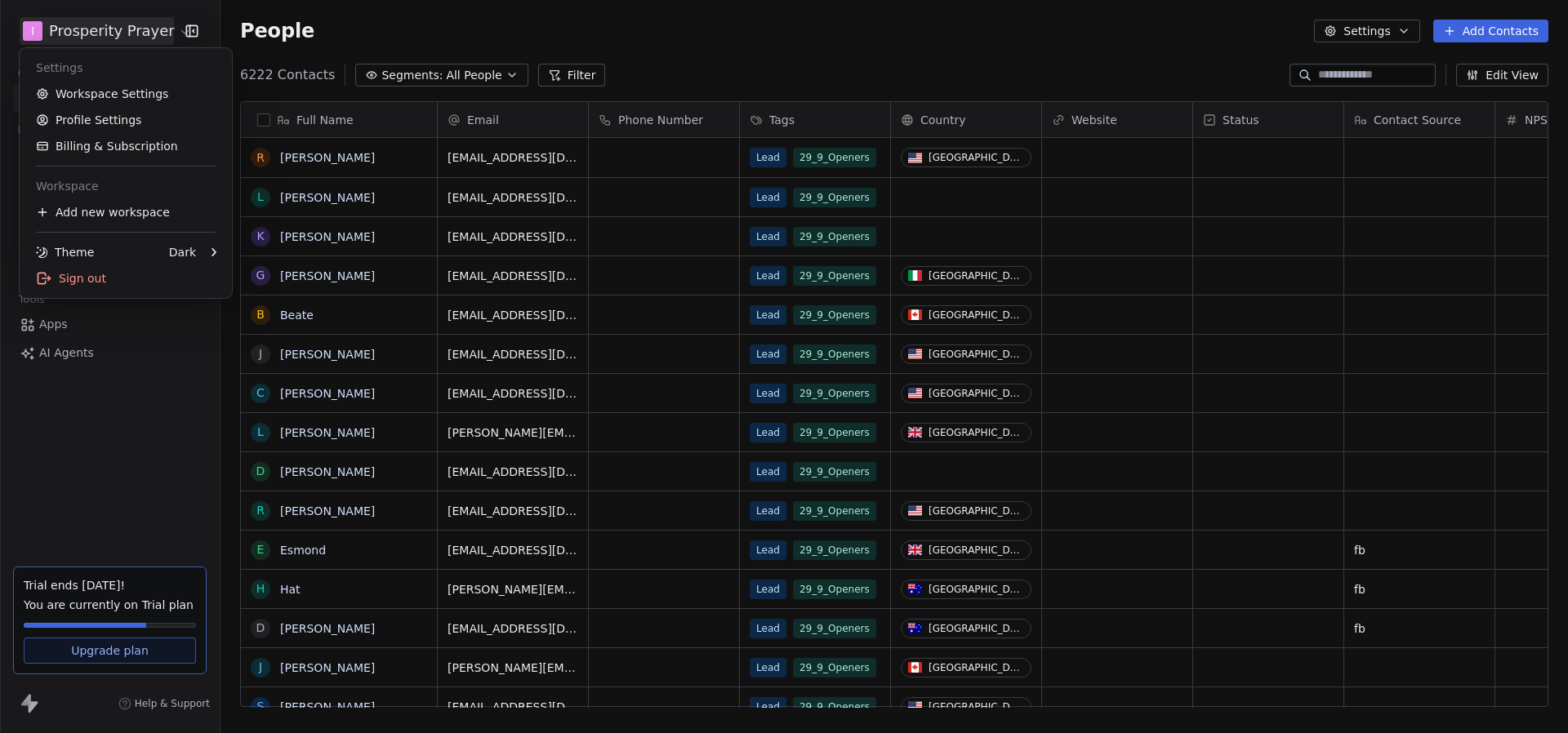
click at [64, 26] on html "I Prosperity Prayer Contacts People Marketing Workflows Campaigns Metrics & Eve…" at bounding box center [784, 366] width 1568 height 733
click at [103, 154] on link "Billing & Subscription" at bounding box center [125, 146] width 200 height 26
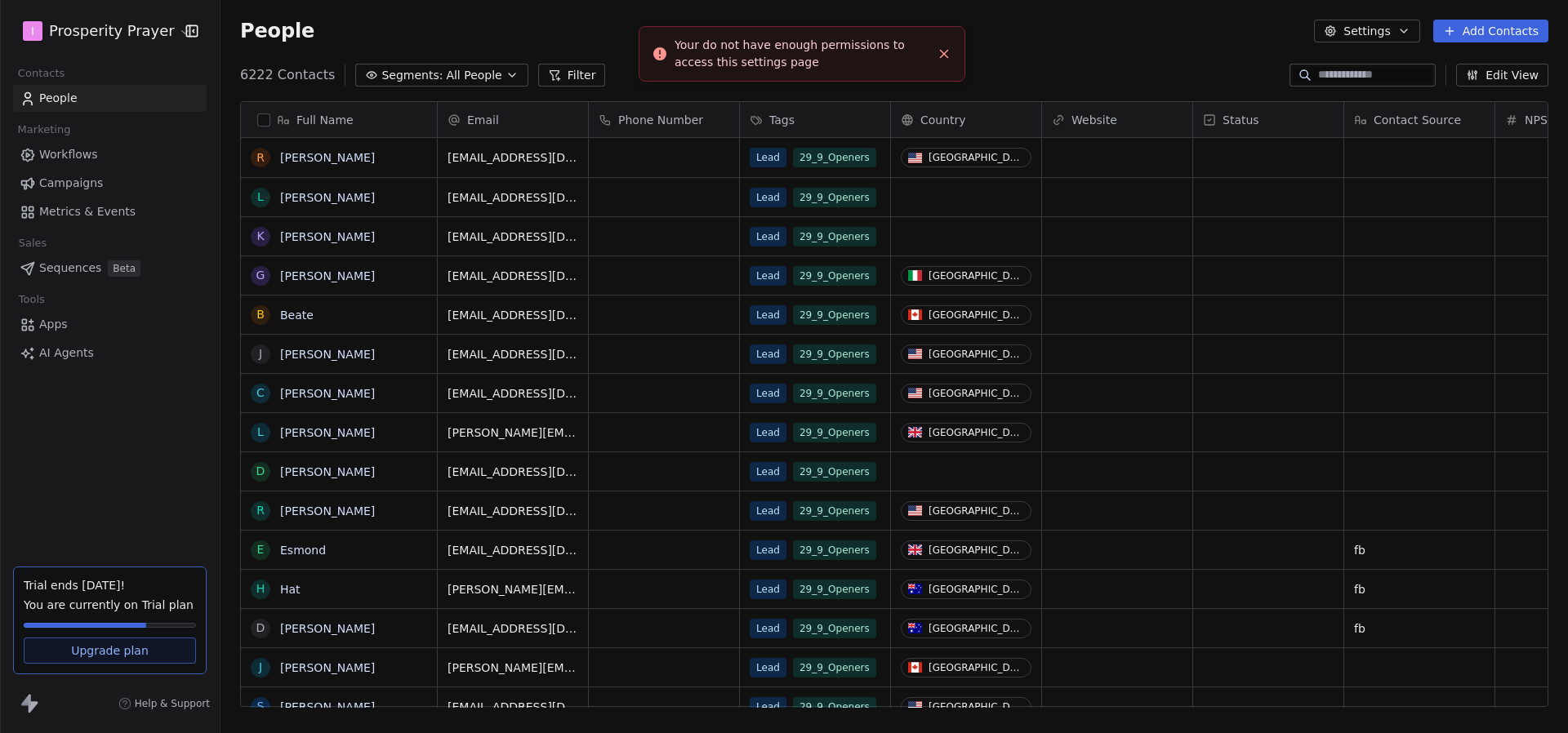
scroll to position [645, 1347]
